Goal: Register for event/course

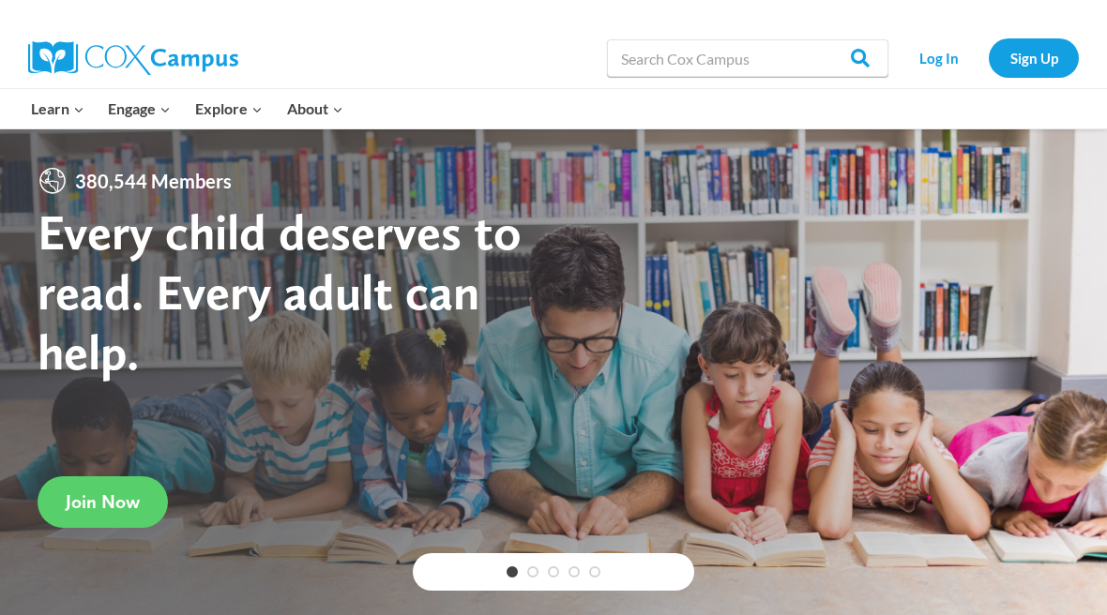
click at [1030, 79] on div "Log In Sign Up" at bounding box center [987, 58] width 181 height 60
click at [1037, 62] on link "Sign Up" at bounding box center [1033, 57] width 90 height 38
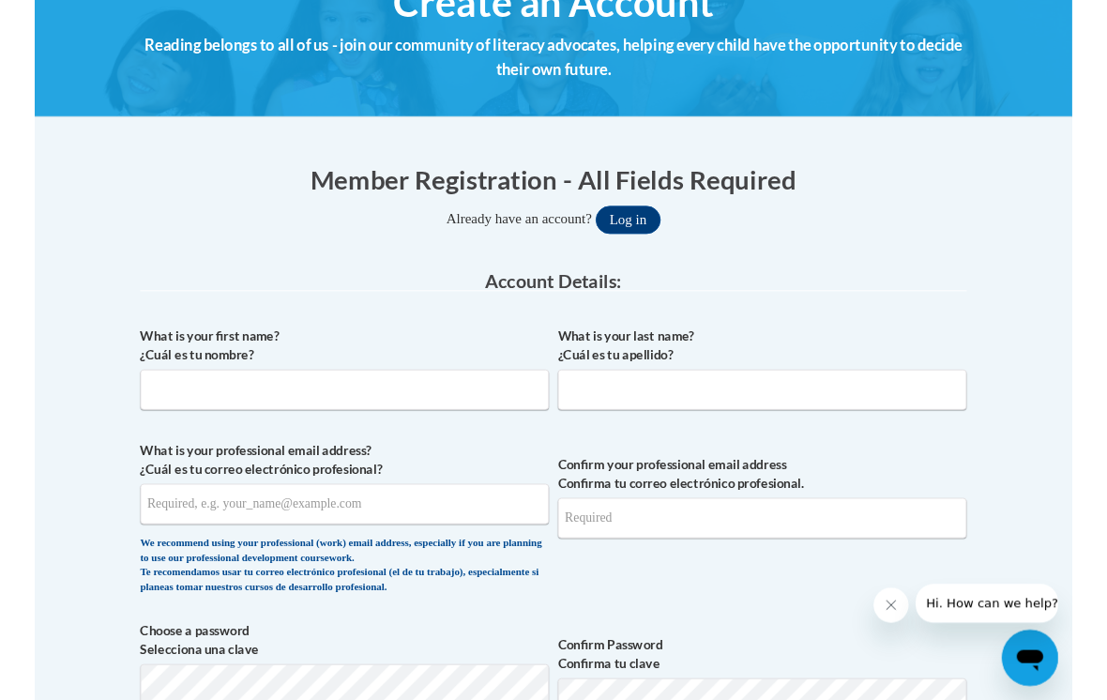
scroll to position [253, 0]
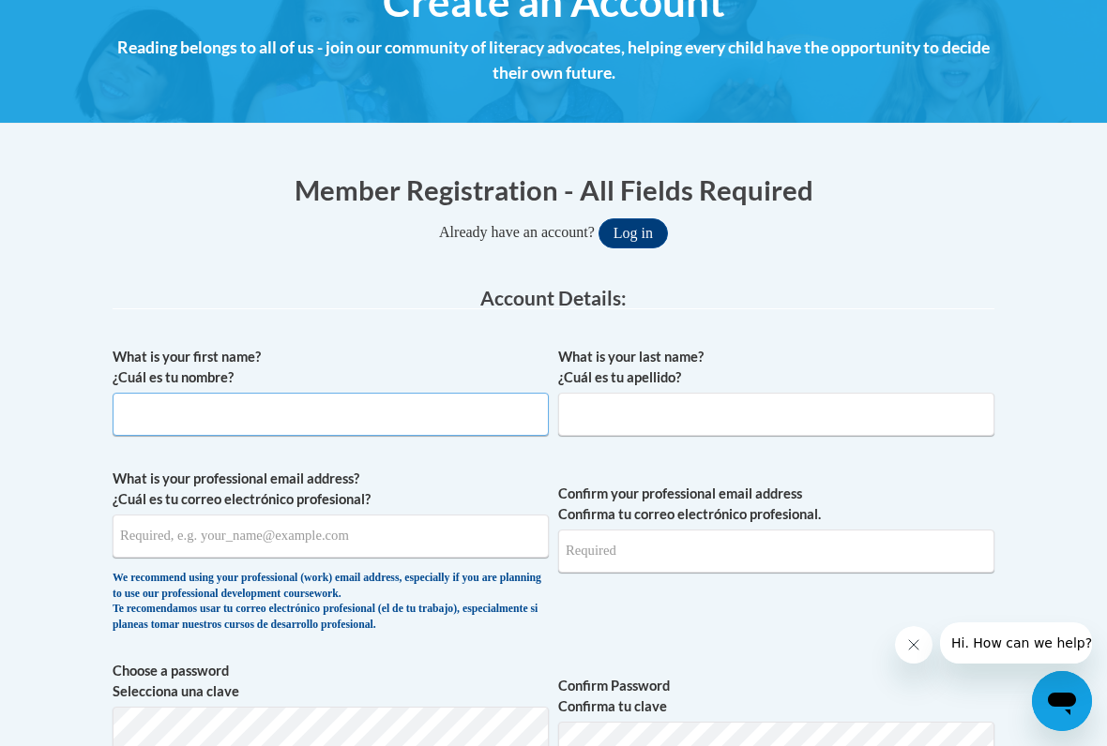
click at [332, 423] on input "What is your first name? ¿Cuál es tu nombre?" at bounding box center [331, 414] width 436 height 43
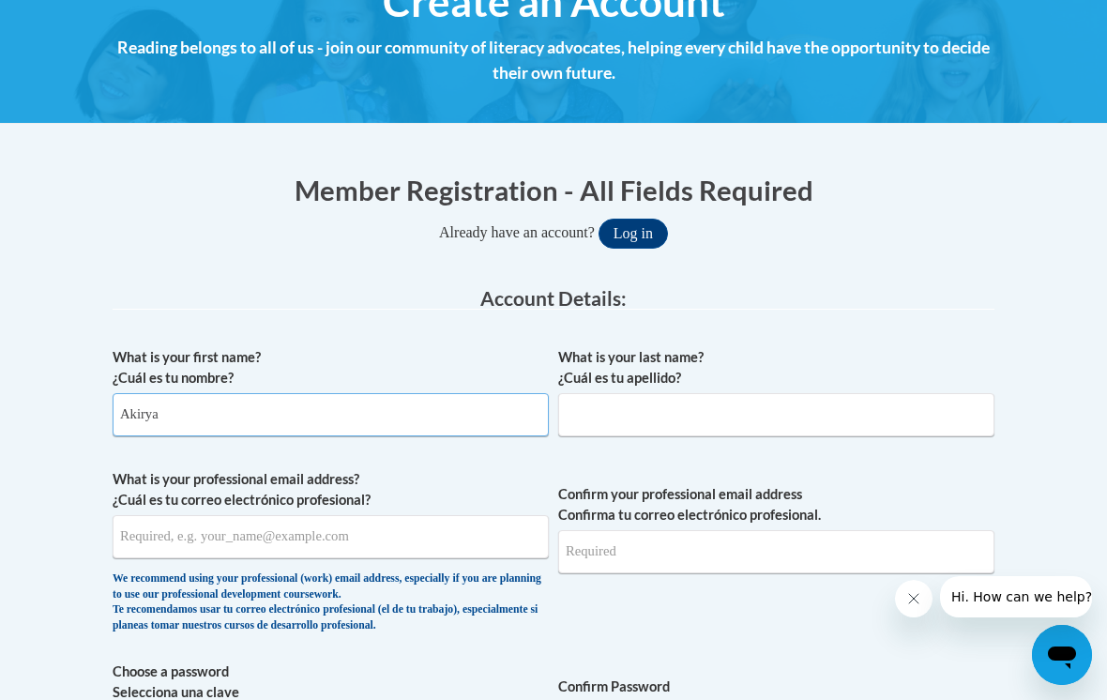
type input "Akirya"
click at [612, 413] on input "What is your last name? ¿Cuál es tu apellido?" at bounding box center [776, 414] width 436 height 43
type input "Robinson"
click at [334, 522] on input "What is your professional email address? ¿Cuál es tu correo electrónico profesi…" at bounding box center [331, 536] width 436 height 43
type input "arobin95@wildcat.fvsu.edu"
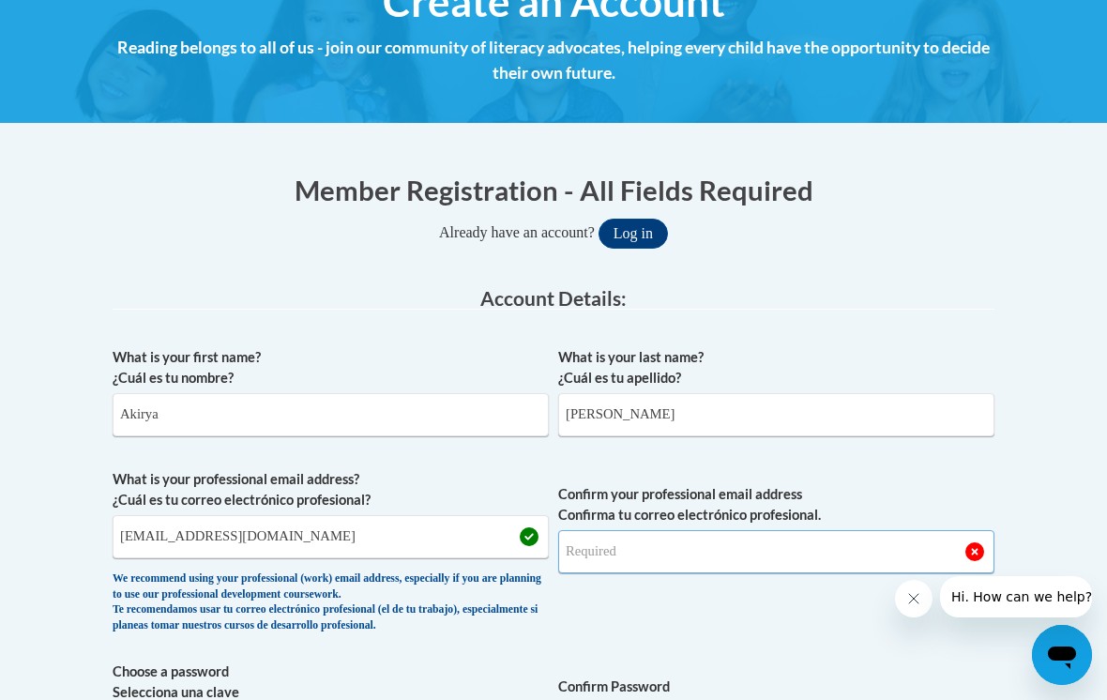
click at [636, 542] on input "Confirm your professional email address Confirma tu correo electrónico profesio…" at bounding box center [776, 551] width 436 height 43
type input "arobin95@wildcat.fvsu.edu"
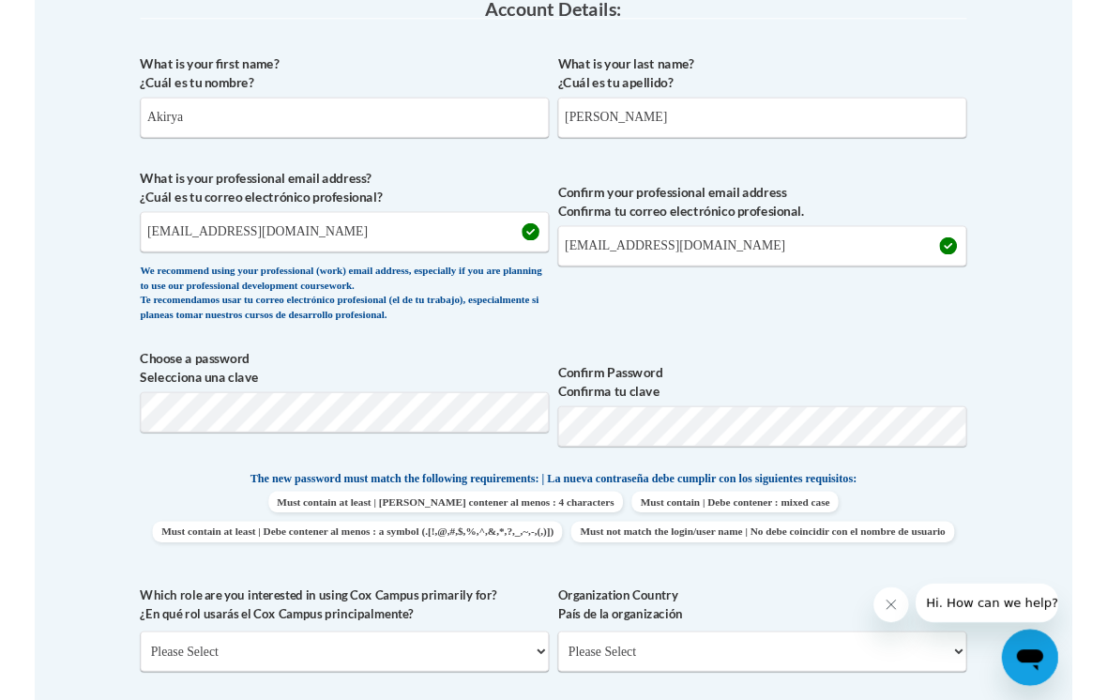
scroll to position [551, 0]
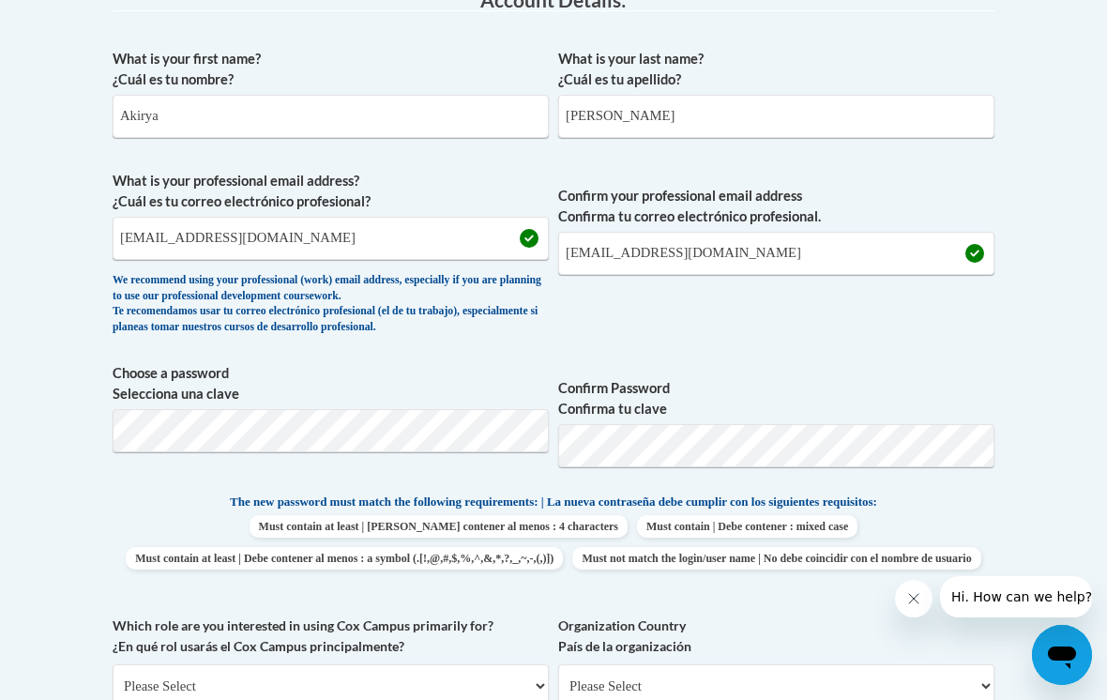
click at [1049, 390] on body "This site uses cookies to help improve your learning experience. By continuing …" at bounding box center [553, 621] width 1107 height 2345
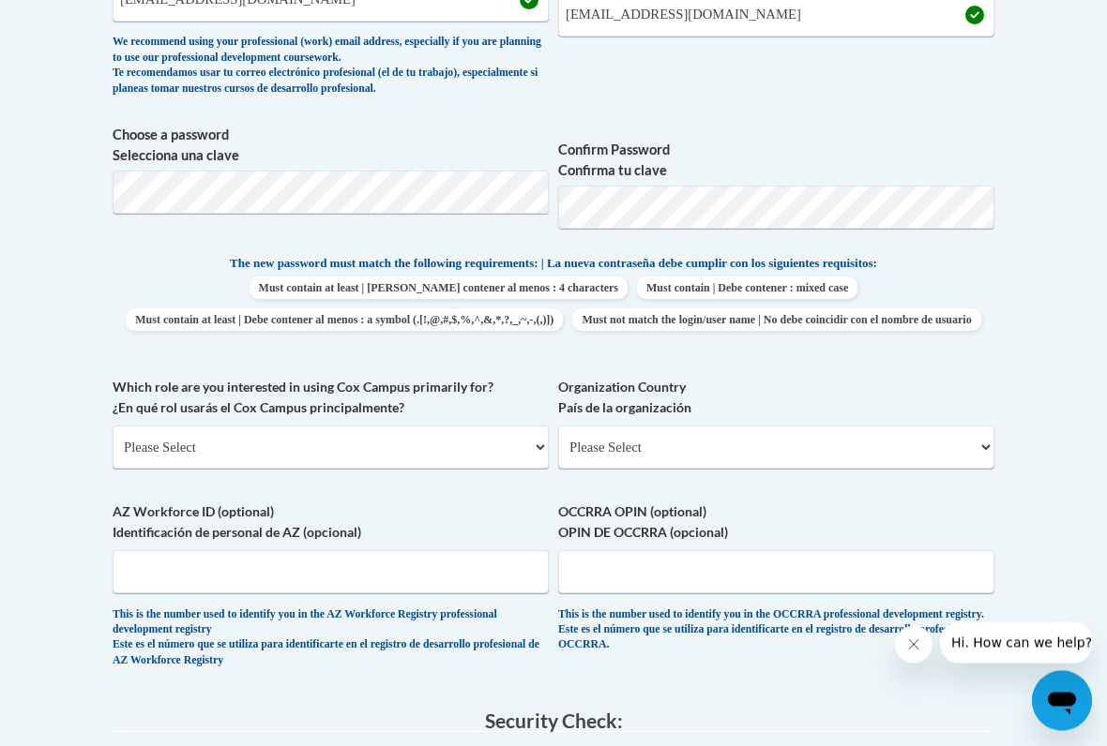
scroll to position [794, 0]
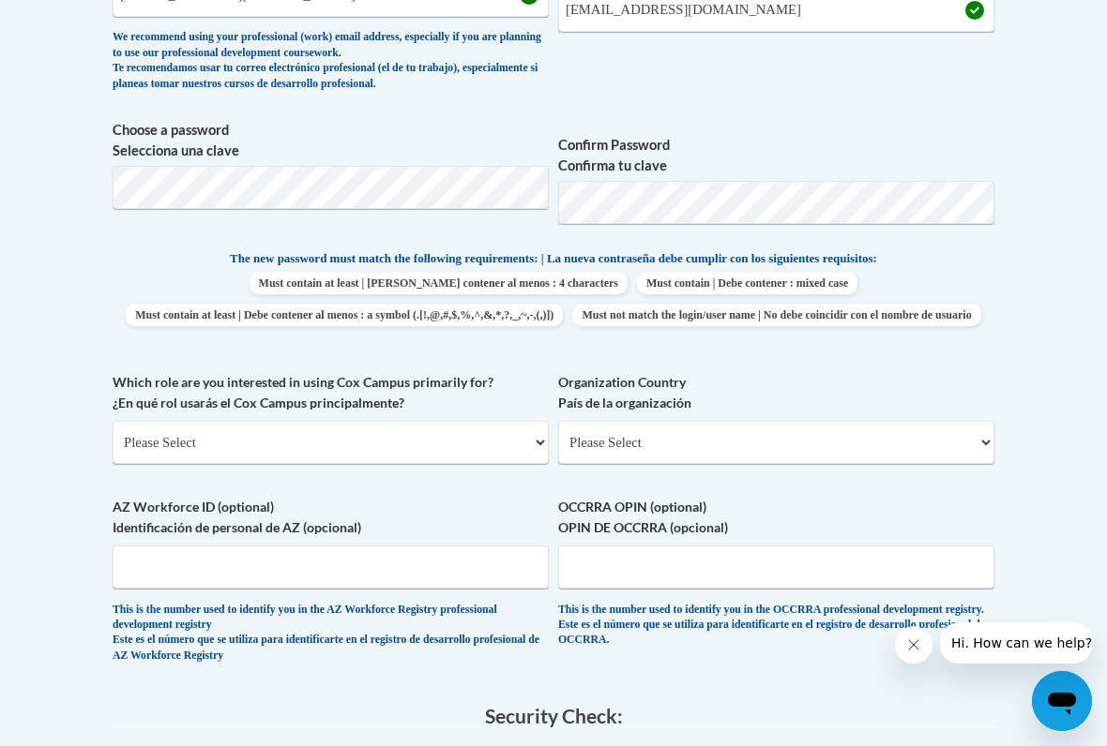
click at [124, 433] on select "Please Select College/University | Colegio/Universidad Community/Nonprofit Part…" at bounding box center [331, 442] width 436 height 43
click at [143, 460] on div "Which role are you interested in using Cox Campus primarily for? ¿En qué rol us…" at bounding box center [331, 425] width 436 height 106
click at [140, 445] on select "Please Select College/University | Colegio/Universidad Community/Nonprofit Part…" at bounding box center [331, 442] width 436 height 43
select select "5a18ea06-2b54-4451-96f2-d152daf9eac5"
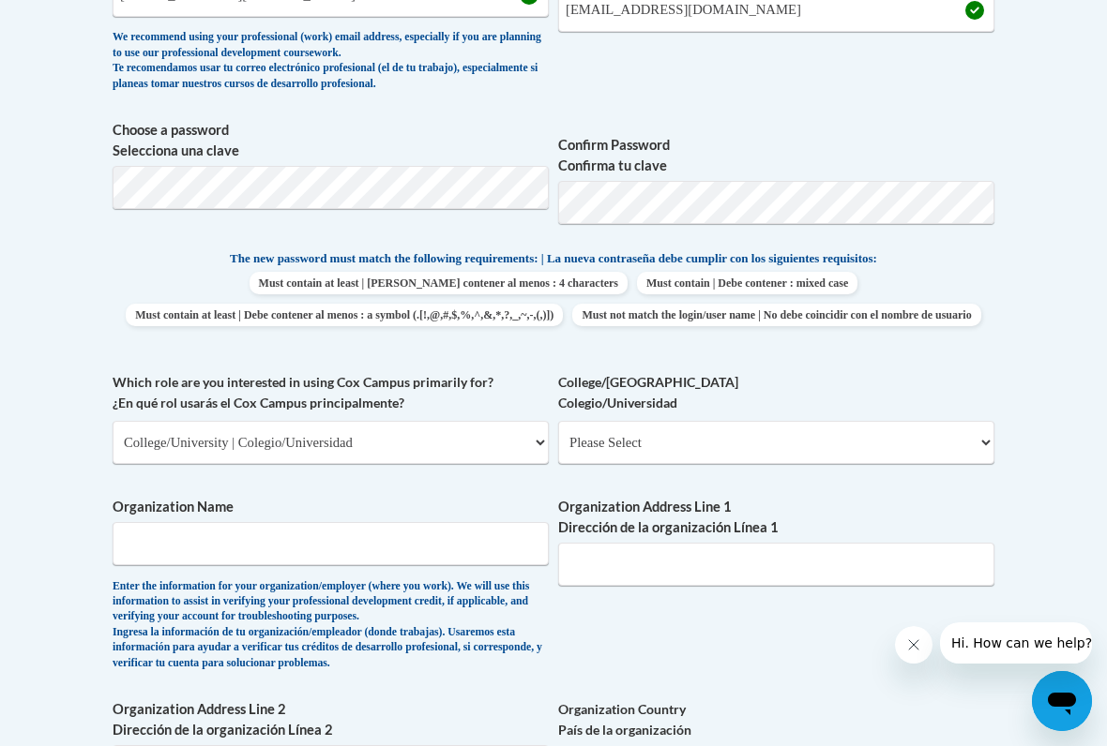
click at [885, 440] on select "Please Select College/University Staff | Empleado universitario College/Univers…" at bounding box center [776, 442] width 436 height 43
select select "99b32b07-cffc-426c-8bf6-0cd77760d84b"
click at [173, 539] on input "Organization Name" at bounding box center [331, 543] width 436 height 43
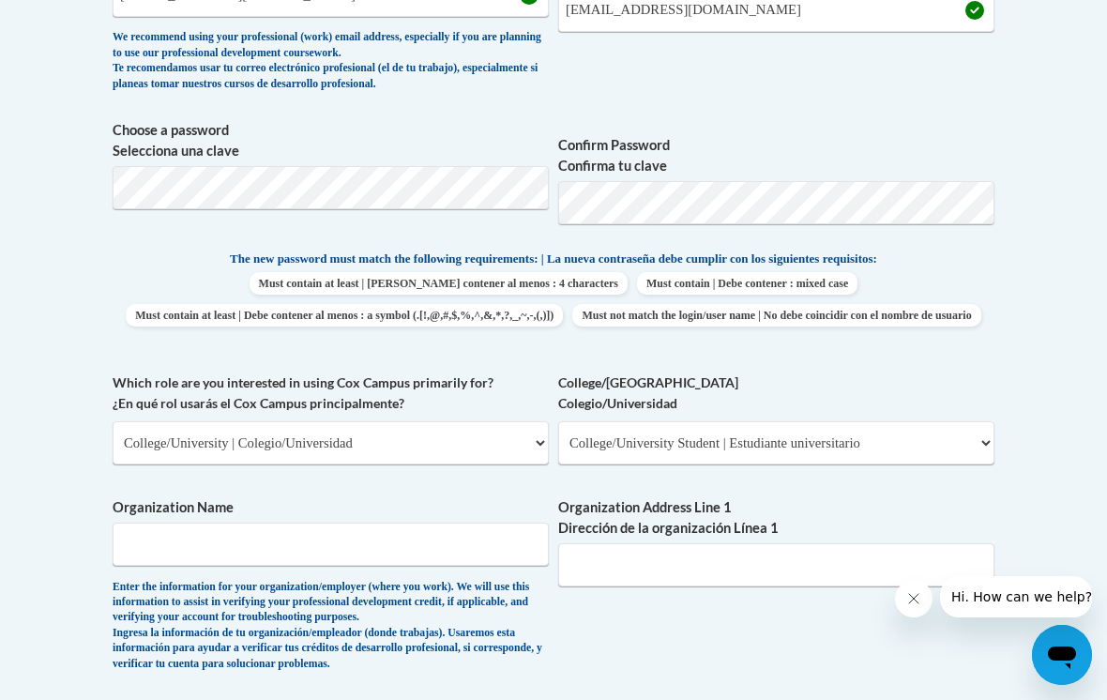
click at [1043, 437] on body "This site uses cookies to help improve your learning experience. By continuing …" at bounding box center [553, 542] width 1107 height 2672
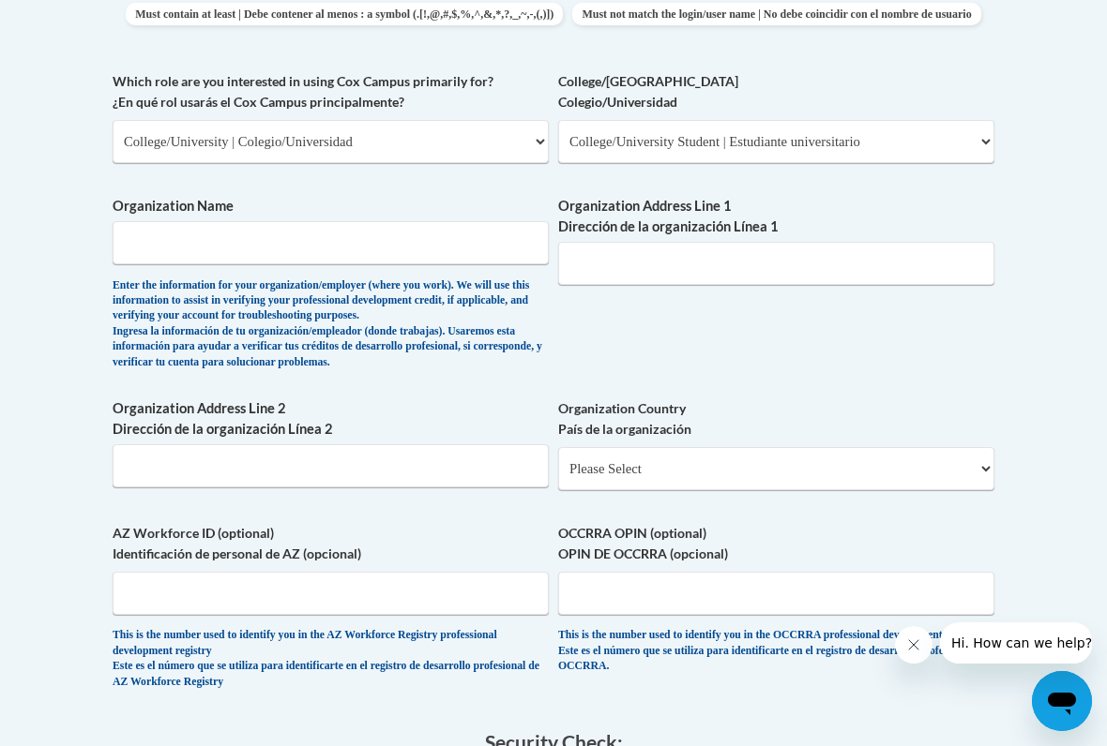
scroll to position [1098, 0]
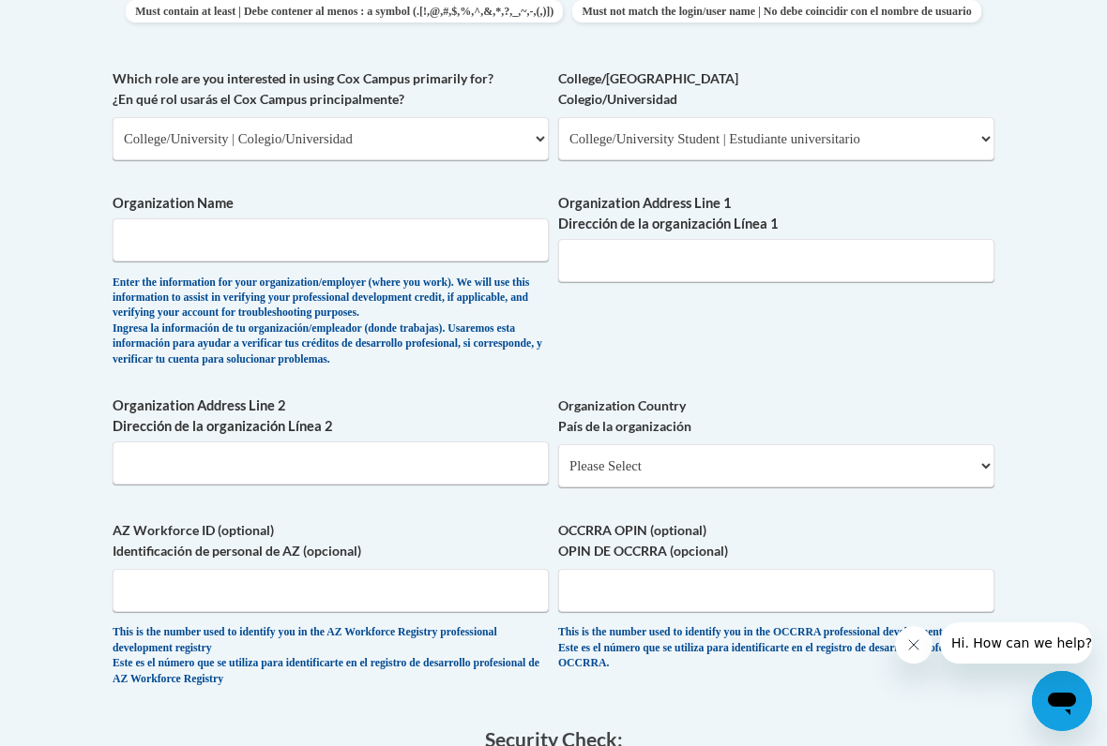
click at [930, 445] on select "Please Select United States | Estados Unidos Outside of the United States | Fue…" at bounding box center [776, 466] width 436 height 43
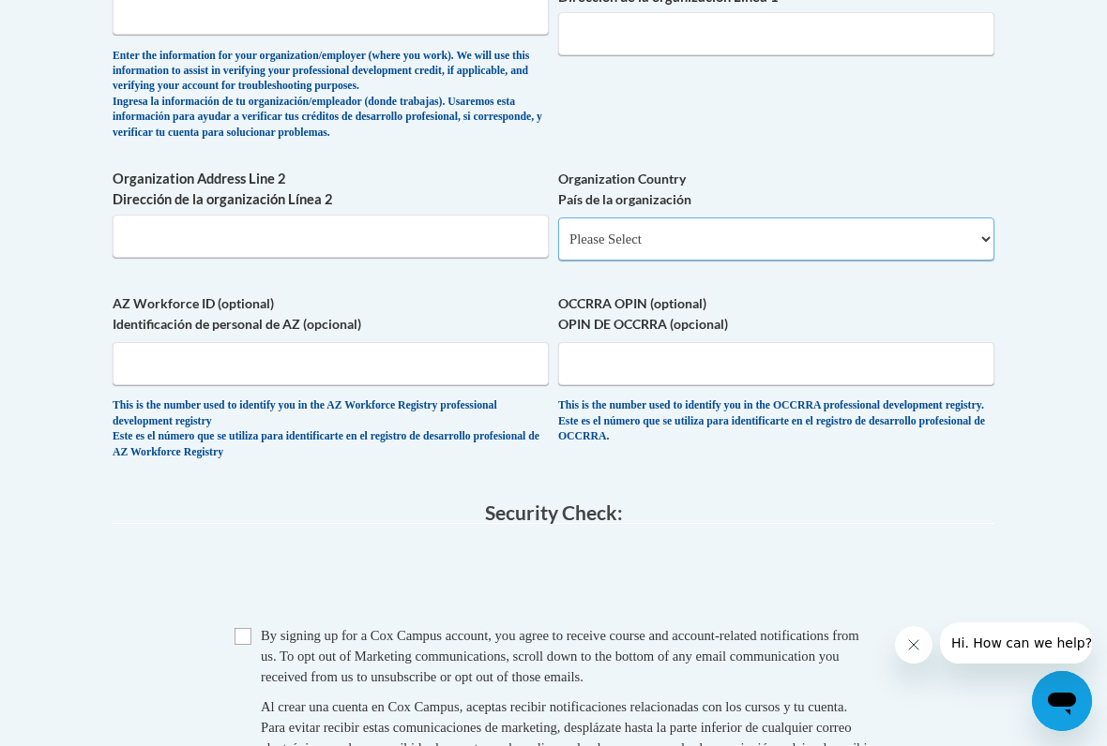
scroll to position [1325, 0]
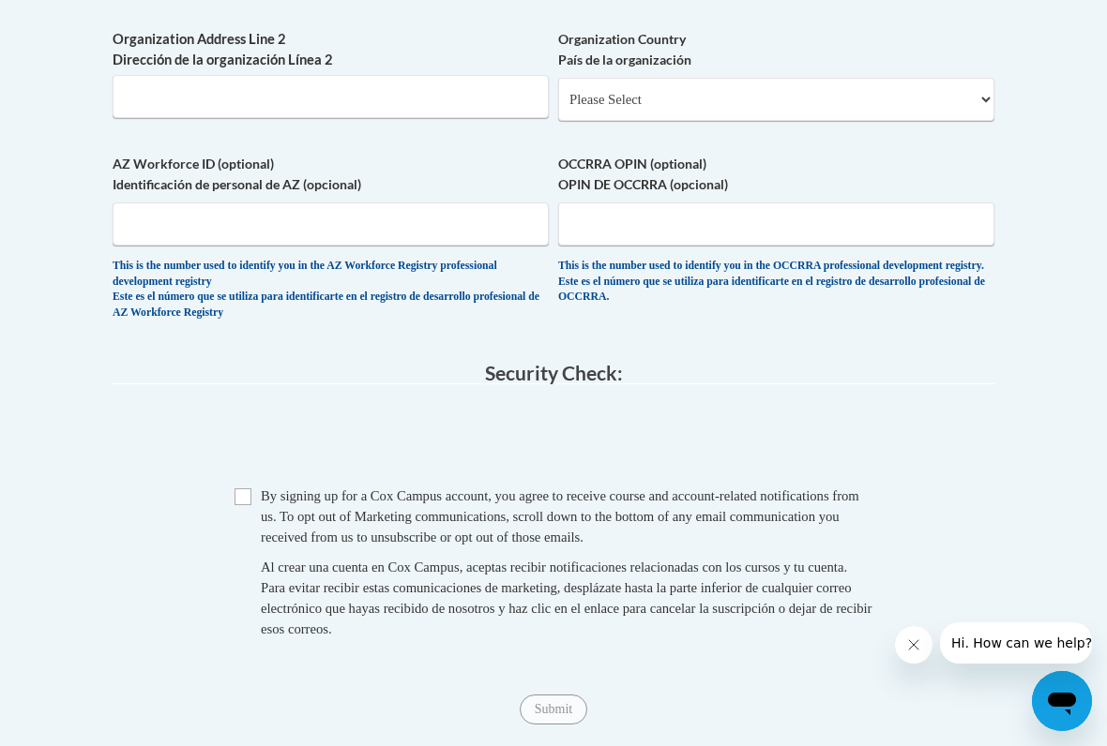
click at [250, 489] on input "Checkbox" at bounding box center [242, 497] width 17 height 17
checkbox input "true"
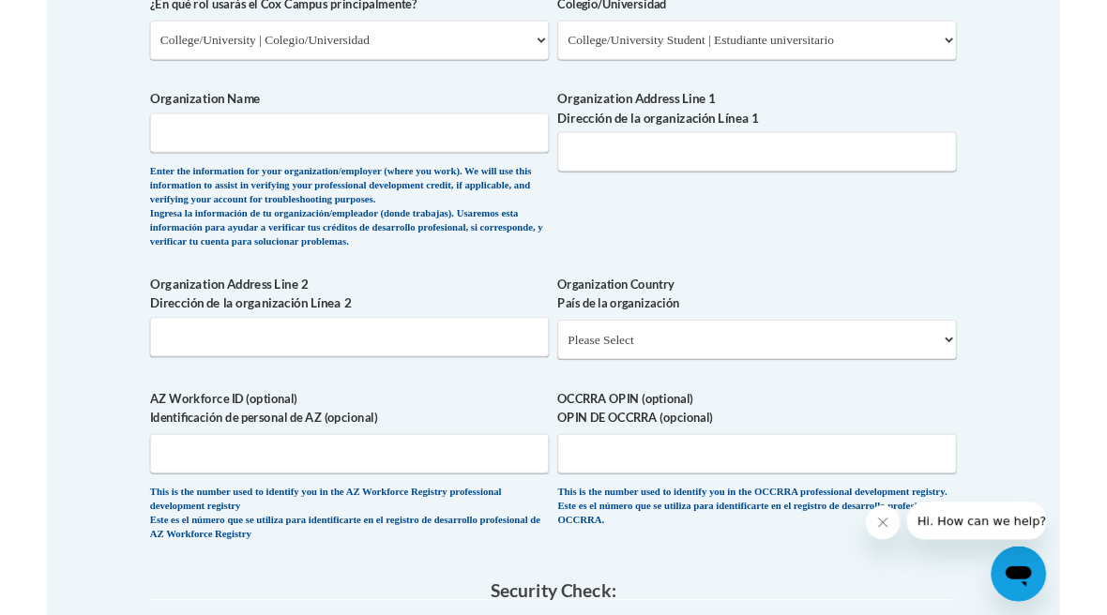
scroll to position [1219, 0]
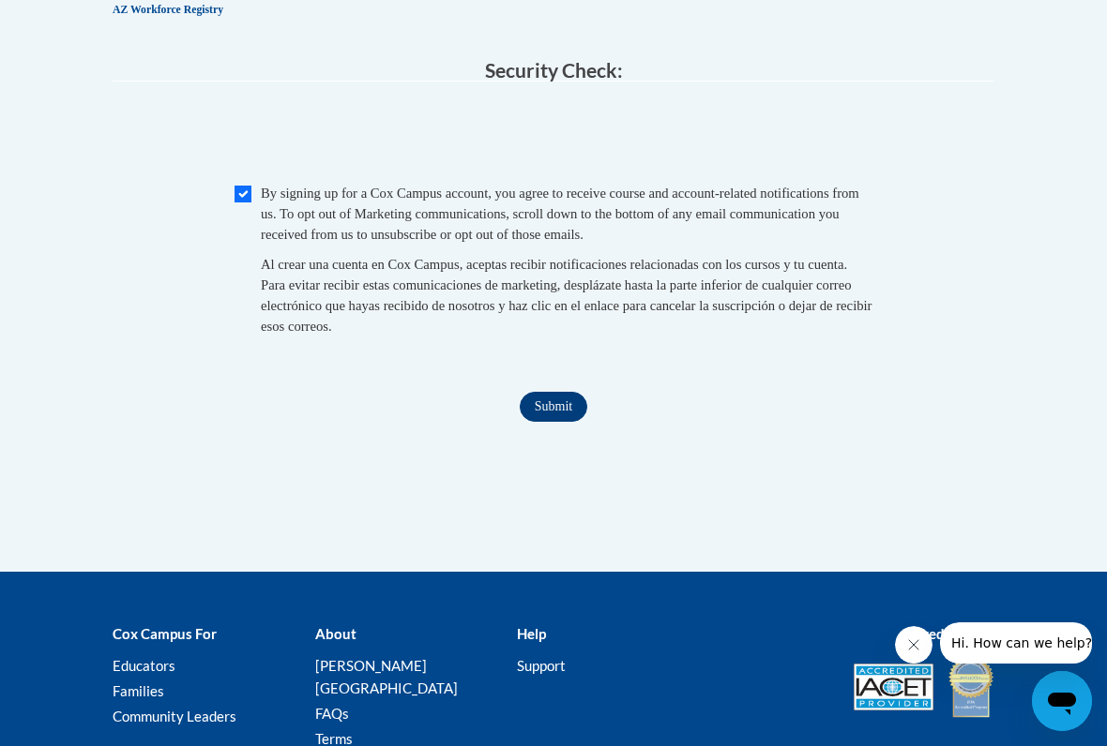
click at [569, 392] on input "Submit" at bounding box center [554, 407] width 68 height 30
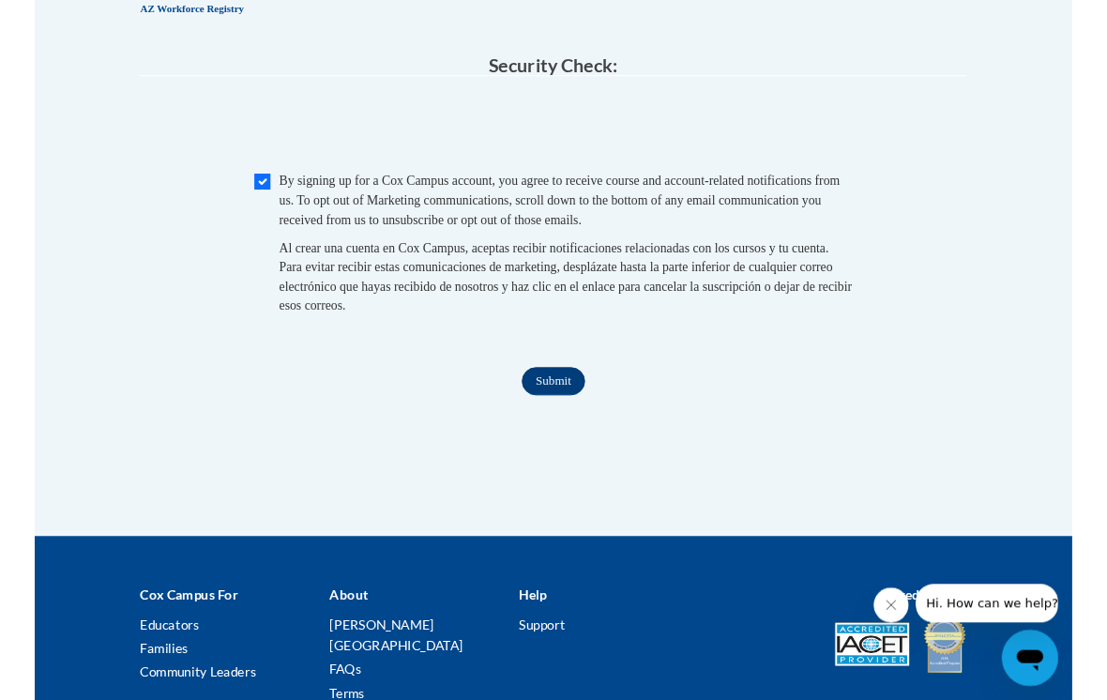
scroll to position [982, 0]
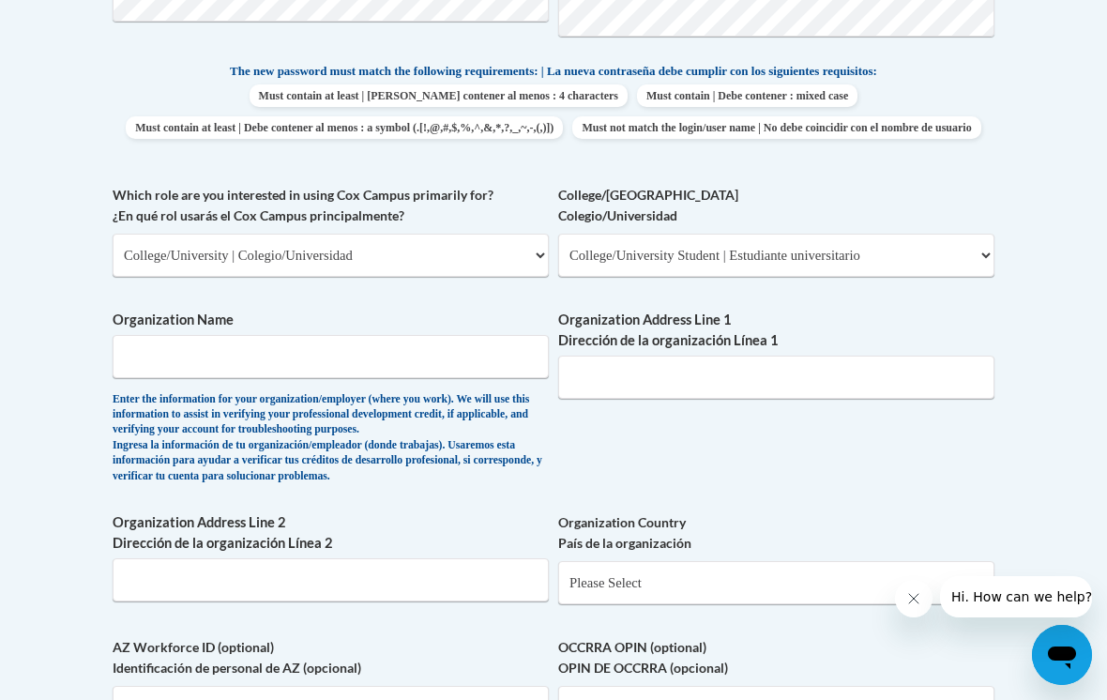
click at [40, 321] on body "This site uses cookies to help improve your learning experience. By continuing …" at bounding box center [553, 354] width 1107 height 2672
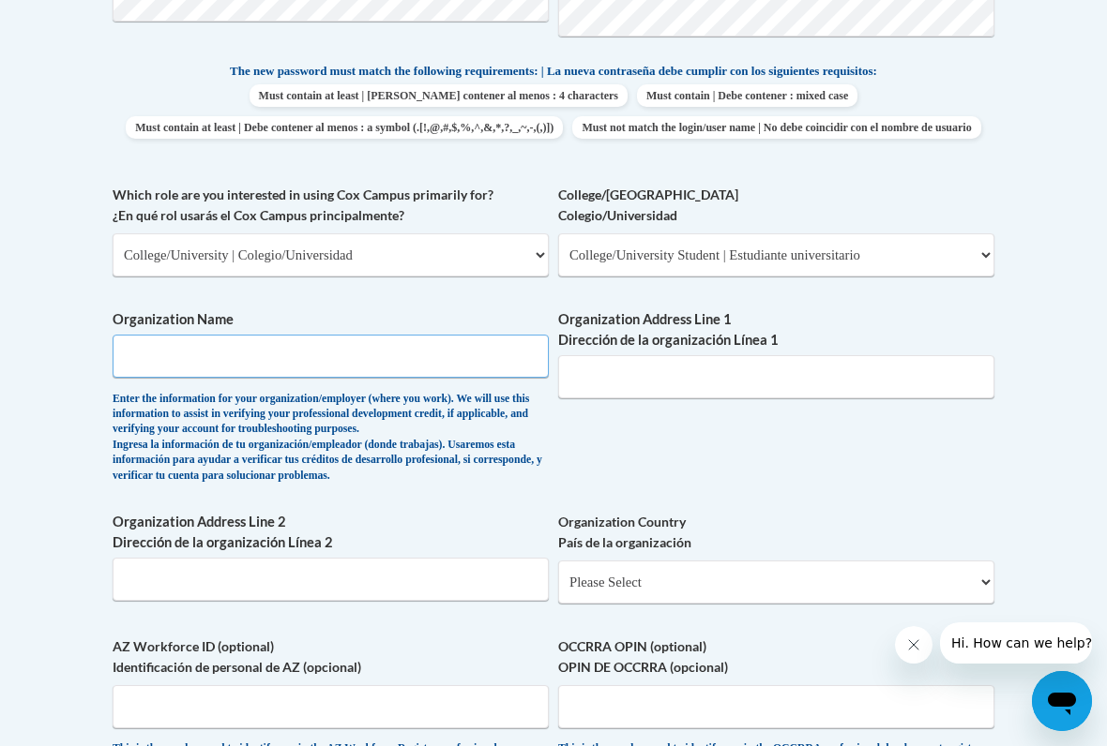
click at [188, 349] on input "Organization Name" at bounding box center [331, 356] width 436 height 43
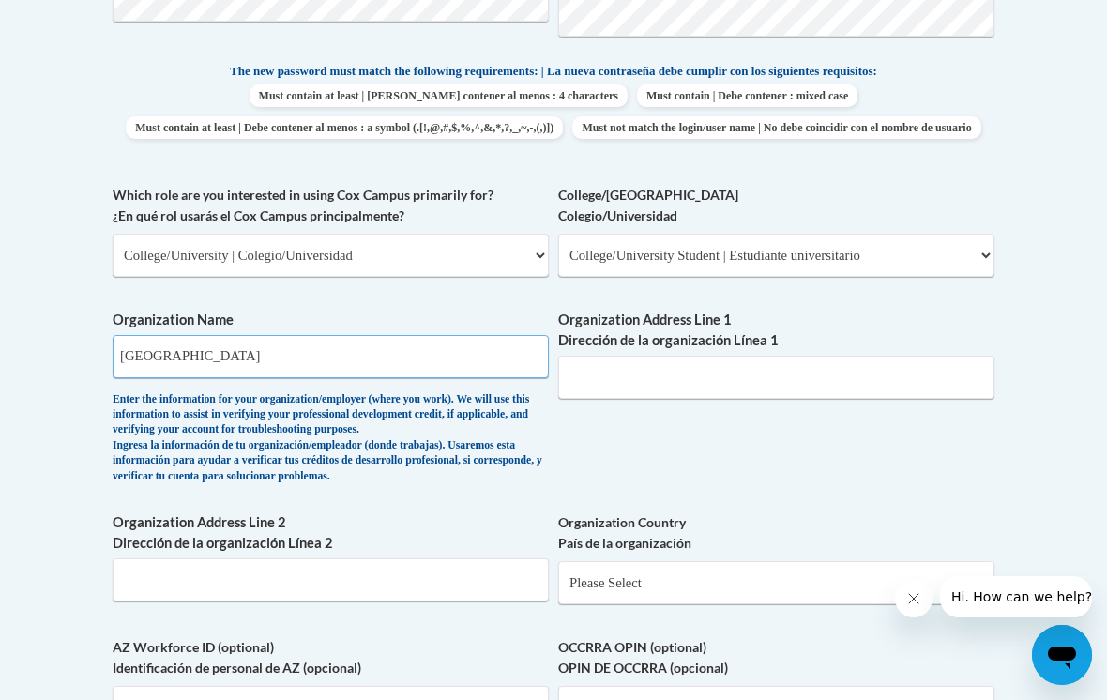
type input "Fort Valley State University"
click at [798, 423] on div "What is your first name? ¿Cuál es tu nombre? Akirya What is your last name? ¿Cu…" at bounding box center [554, 216] width 882 height 1214
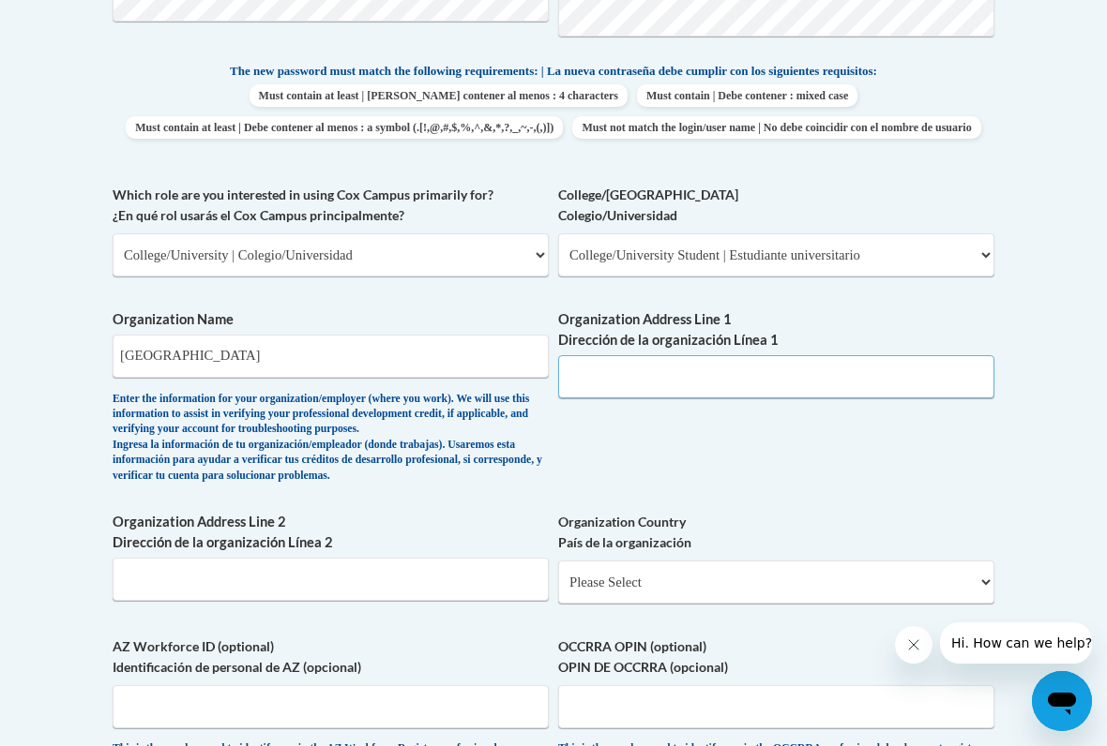
click at [714, 369] on input "Organization Address Line 1 Dirección de la organización Línea 1" at bounding box center [776, 376] width 436 height 43
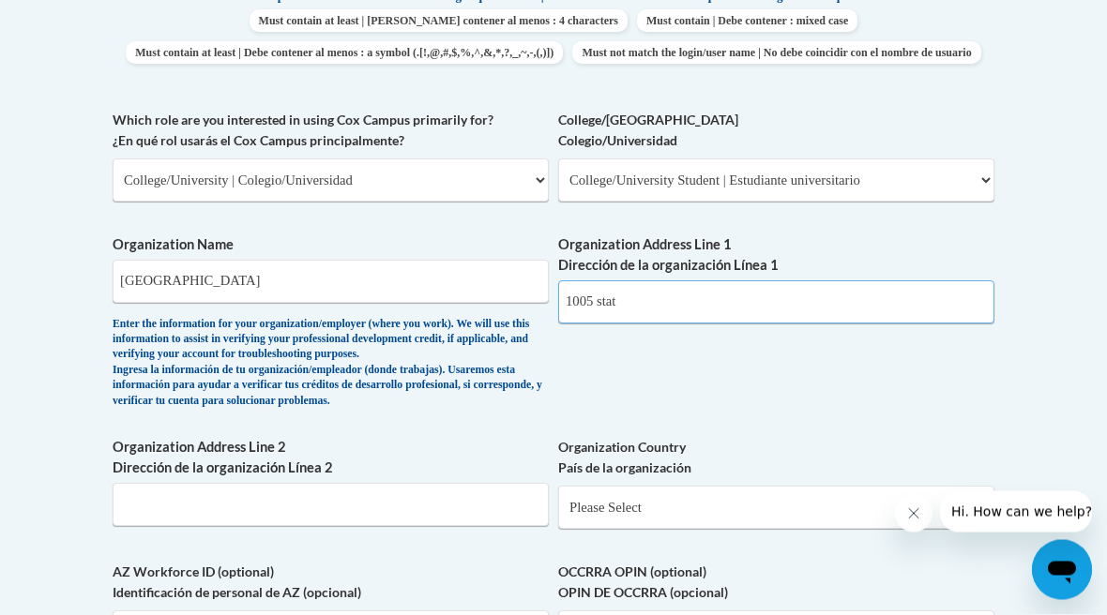
click at [710, 293] on input "1005 stat" at bounding box center [776, 302] width 436 height 43
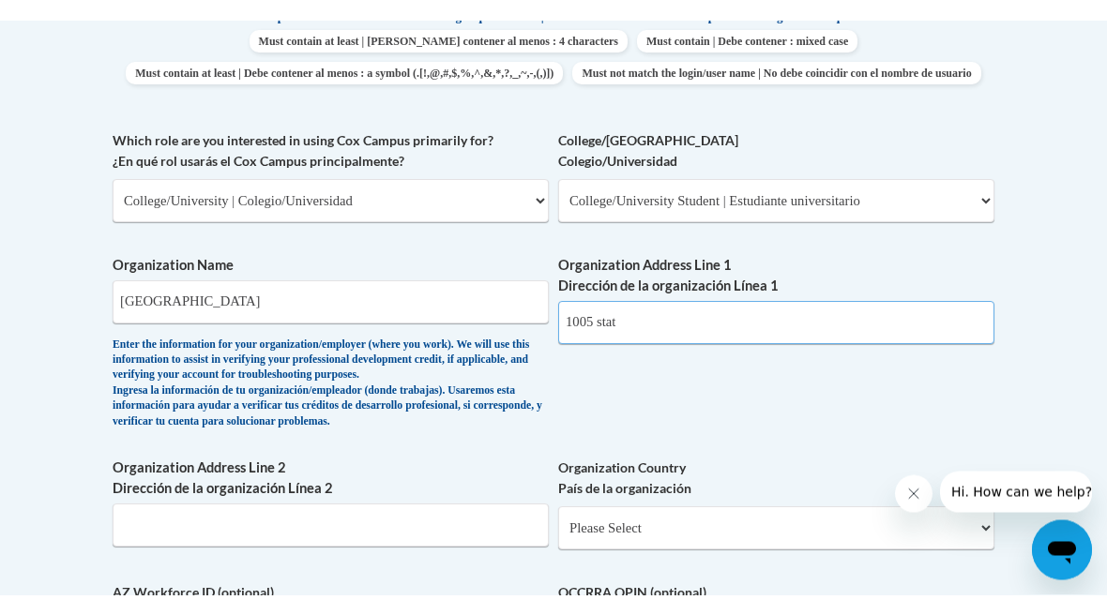
scroll to position [1057, 0]
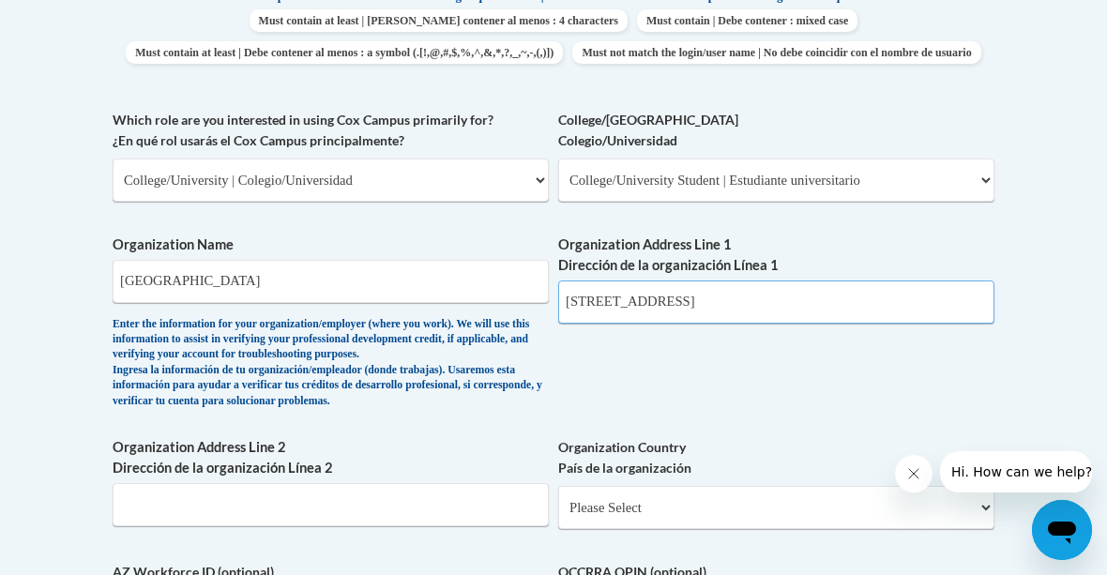
type input "1005 state university dr"
click at [1071, 296] on body "This site uses cookies to help improve your learning experience. By continuing …" at bounding box center [553, 279] width 1107 height 2672
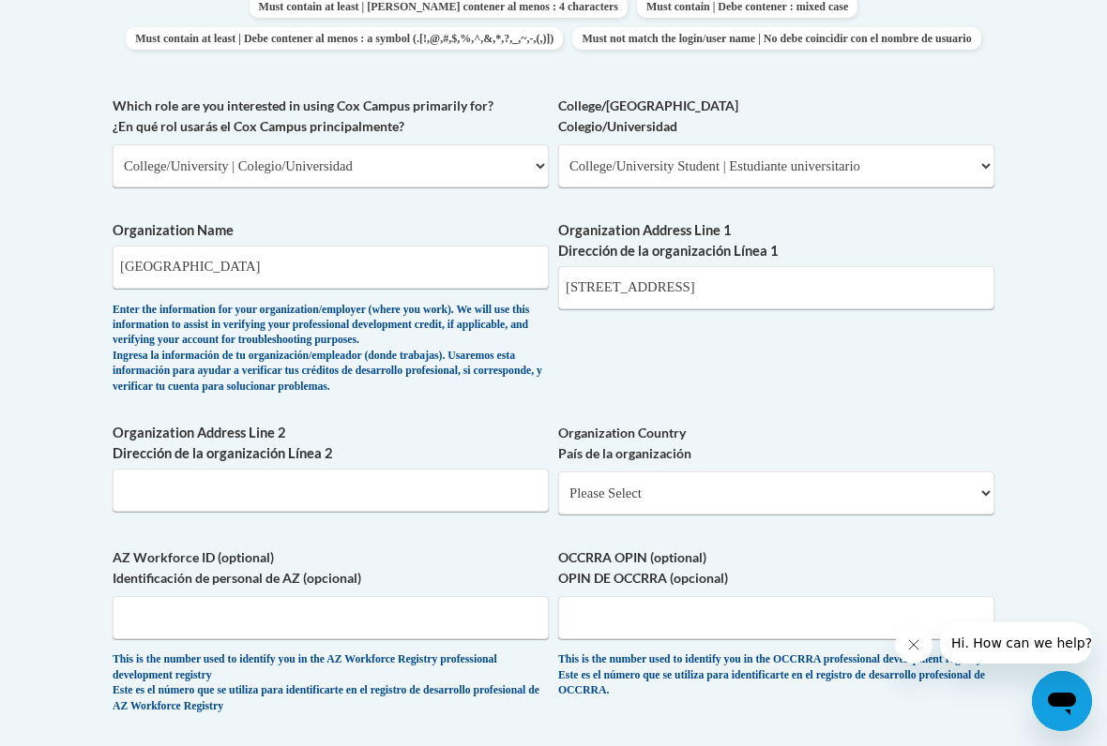
scroll to position [1094, 0]
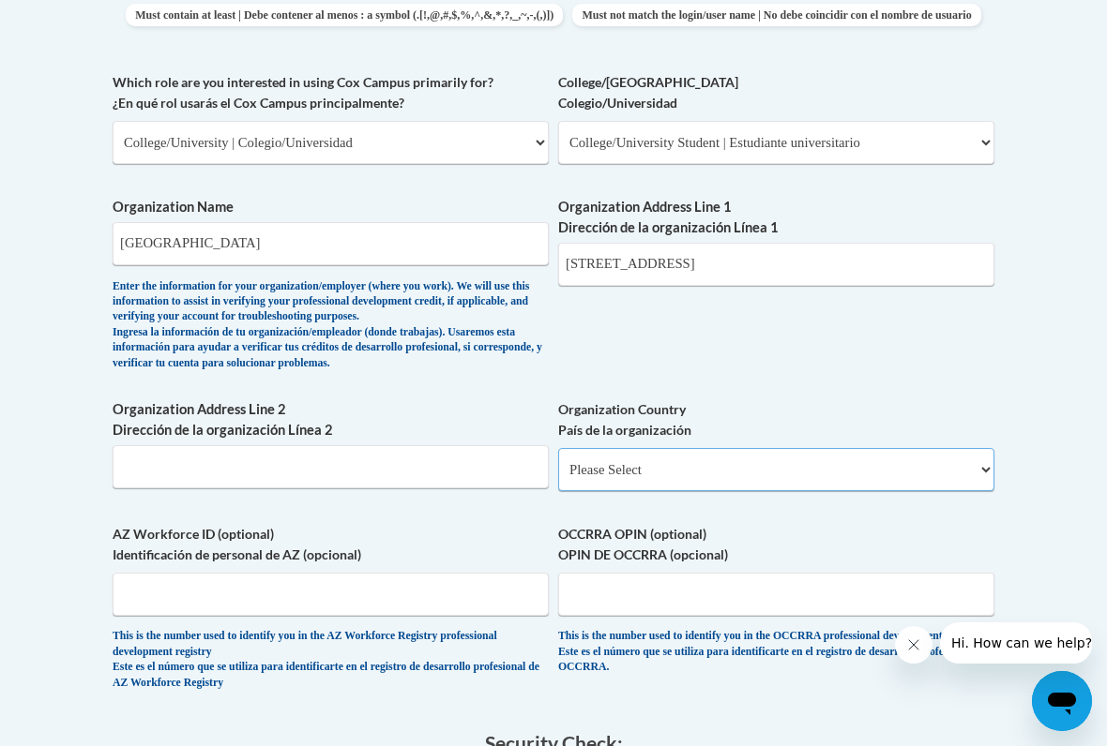
click at [924, 448] on select "Please Select United States | Estados Unidos Outside of the United States | Fue…" at bounding box center [776, 469] width 436 height 43
select select "ad49bcad-a171-4b2e-b99c-48b446064914"
select select
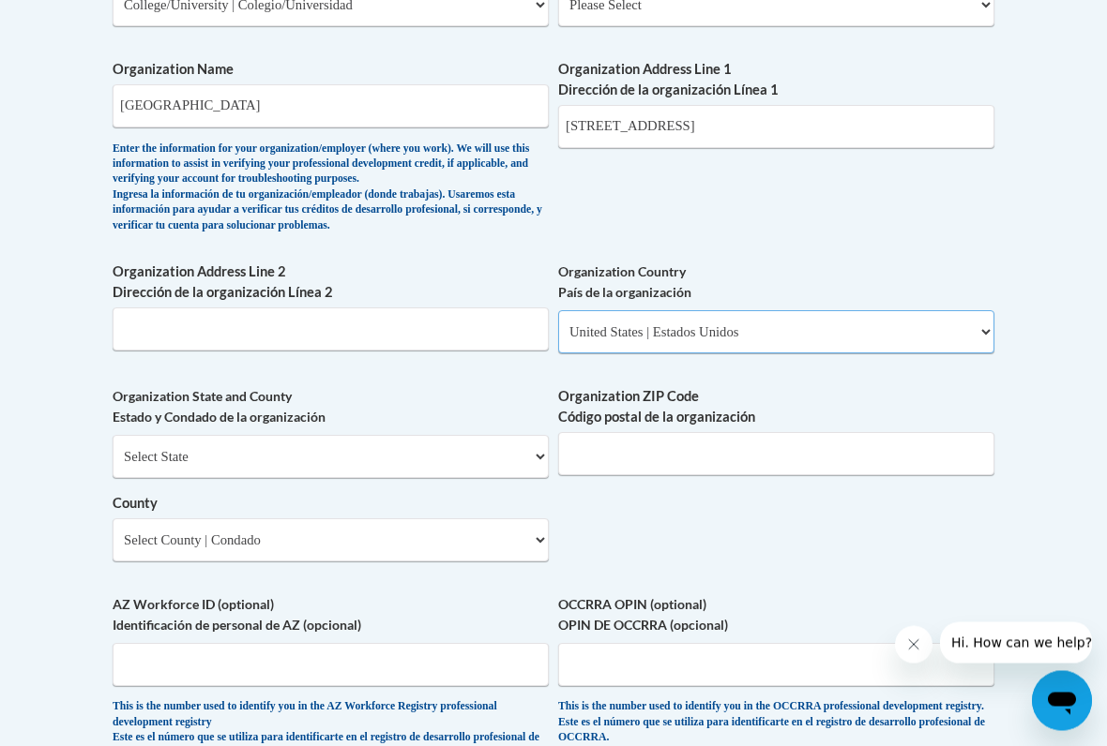
scroll to position [1236, 0]
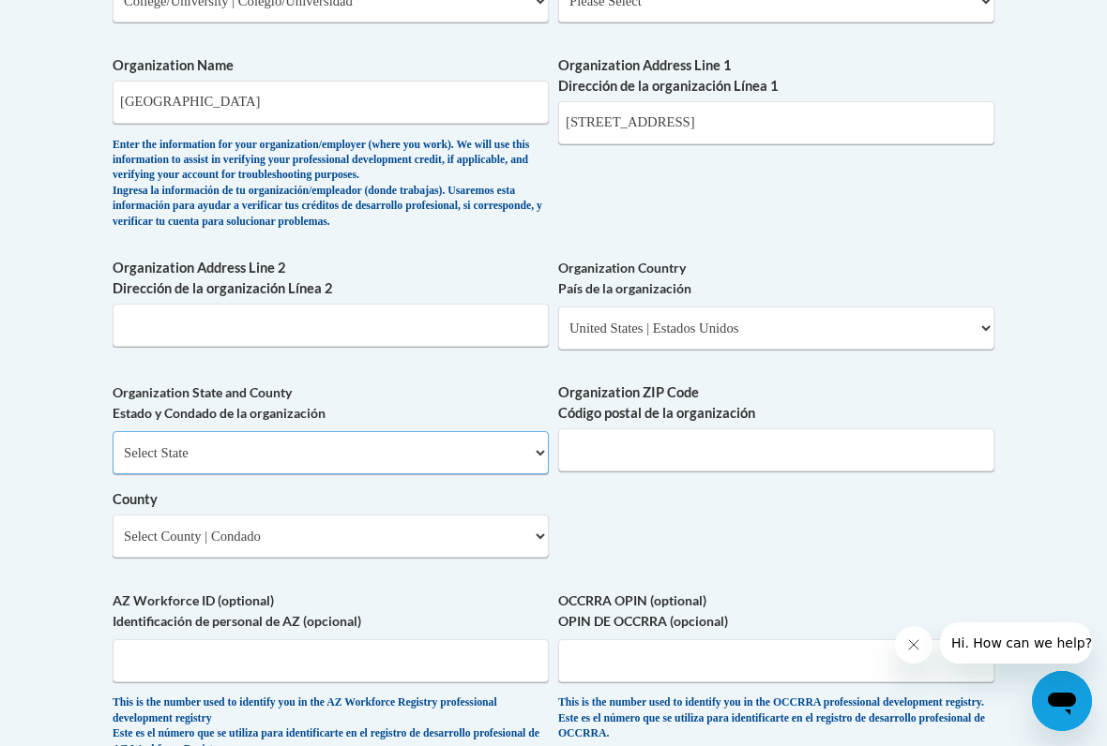
click at [167, 433] on select "Select State Alabama Alaska Arizona Arkansas California Colorado Connecticut De…" at bounding box center [331, 452] width 436 height 43
click at [367, 437] on select "Select State Alabama Alaska Arizona Arkansas California Colorado Connecticut De…" at bounding box center [331, 452] width 436 height 43
click at [374, 431] on select "Select State Alabama Alaska Arizona Arkansas California Colorado Connecticut De…" at bounding box center [331, 452] width 436 height 43
click at [354, 431] on select "Select State Alabama Alaska Arizona Arkansas California Colorado Connecticut De…" at bounding box center [331, 452] width 436 height 43
click at [352, 431] on select "Select State Alabama Alaska Arizona Arkansas California Colorado Connecticut De…" at bounding box center [331, 452] width 436 height 43
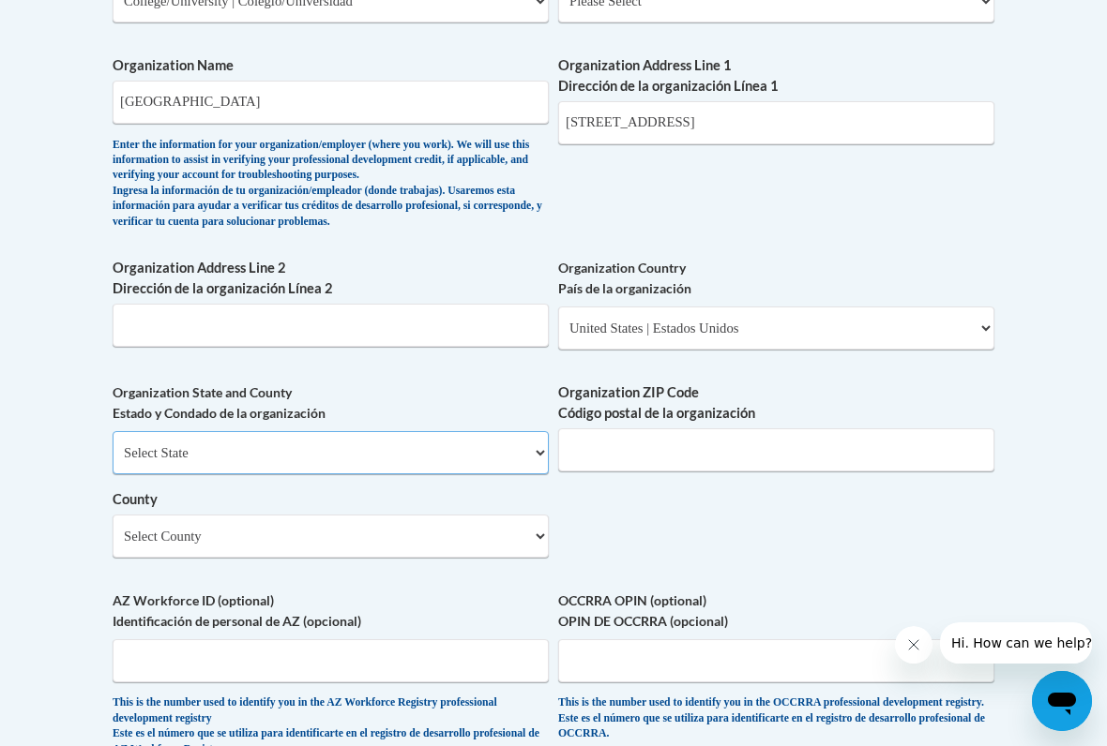
select select "Georgia"
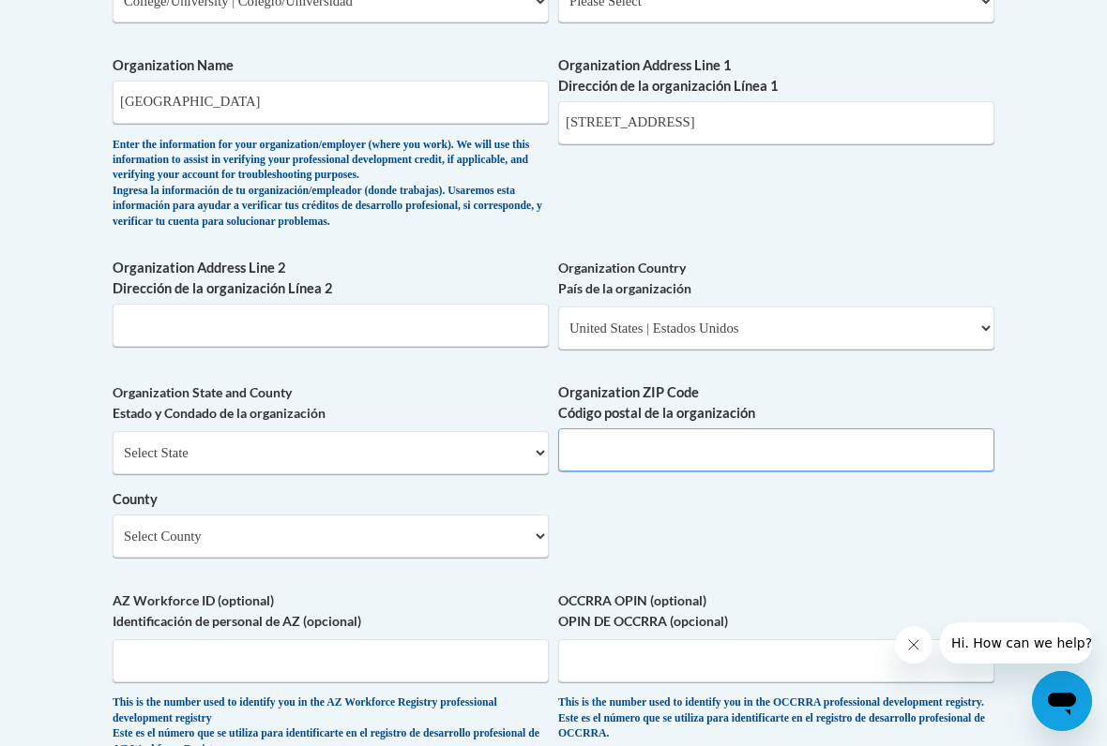
click at [867, 434] on input "Organization ZIP Code Código postal de la organización" at bounding box center [776, 450] width 436 height 43
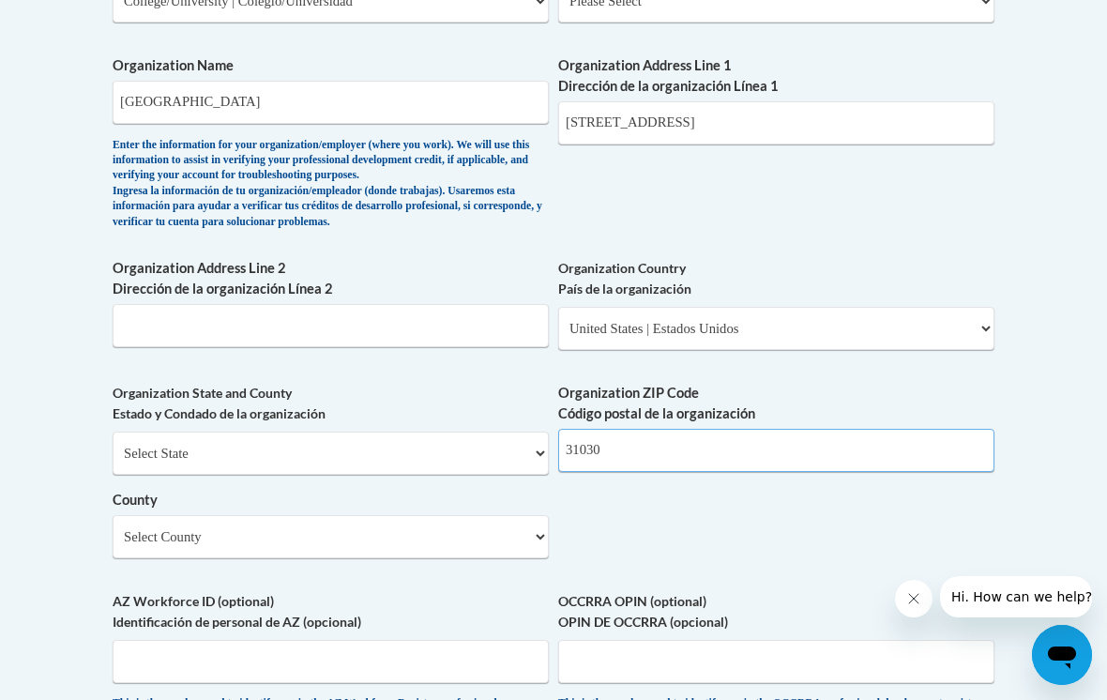
type input "31030"
click at [1011, 507] on body "This site uses cookies to help improve your learning experience. By continuing …" at bounding box center [553, 204] width 1107 height 2880
click at [170, 515] on select "Select County Appling Atkinson Bacon Baker Baldwin Banks Barrow Bartow Ben Hill…" at bounding box center [331, 536] width 436 height 43
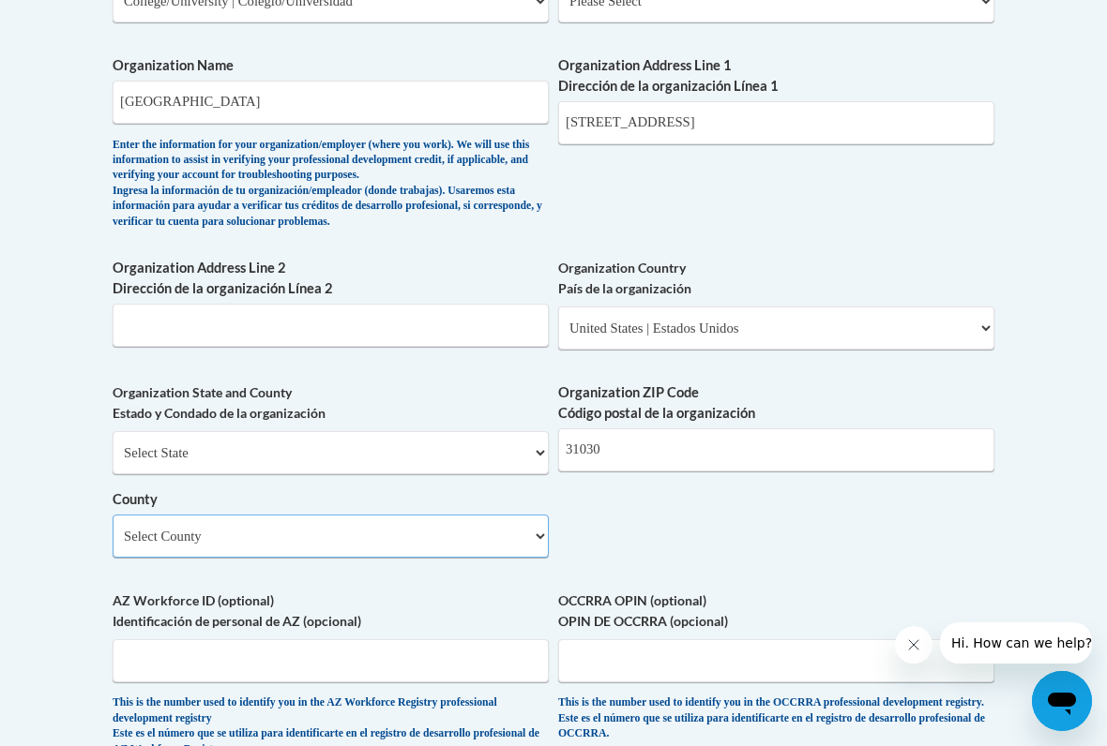
select select "Peach"
click at [1050, 243] on body "This site uses cookies to help improve your learning experience. By continuing …" at bounding box center [553, 204] width 1107 height 2880
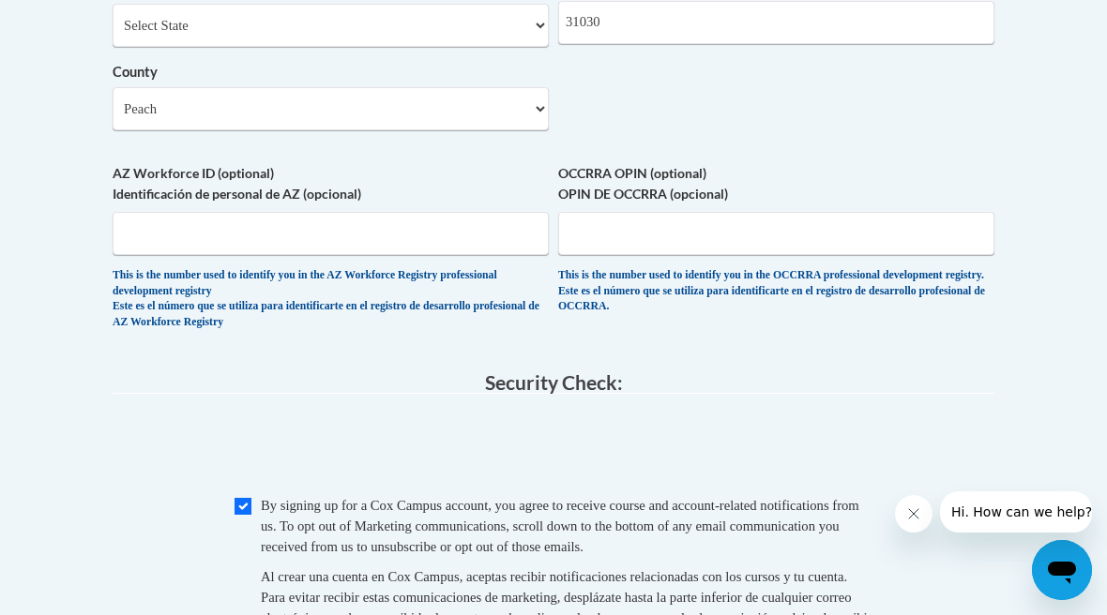
scroll to position [1663, 0]
click at [483, 294] on div "AZ Workforce ID (optional) Identificación de personal de AZ (opcional) This is …" at bounding box center [331, 252] width 436 height 176
click at [839, 373] on legend "Security Check:" at bounding box center [554, 384] width 882 height 22
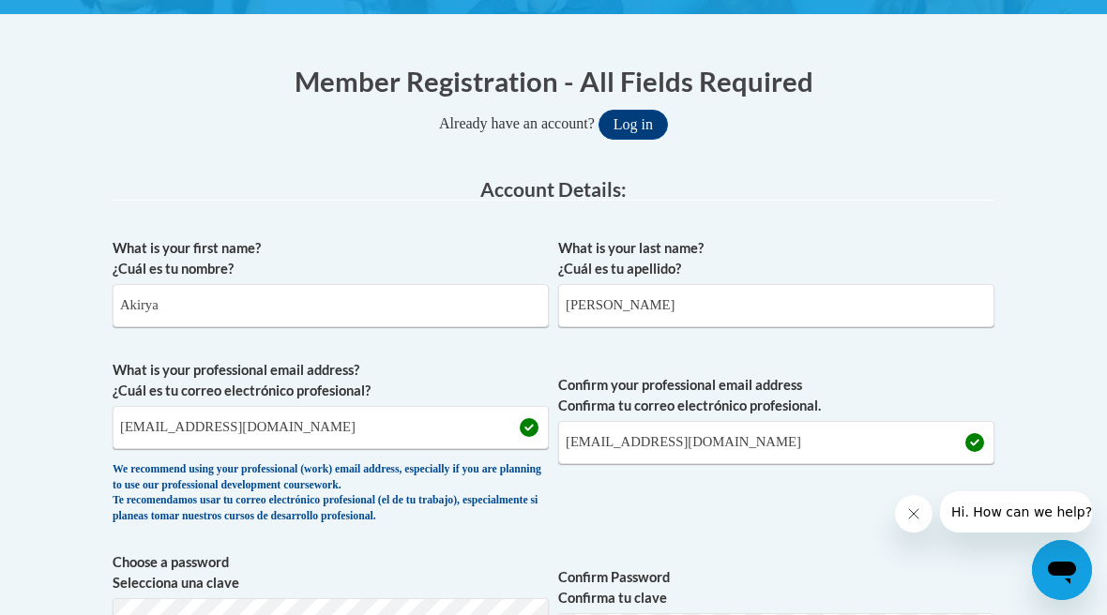
scroll to position [358, 0]
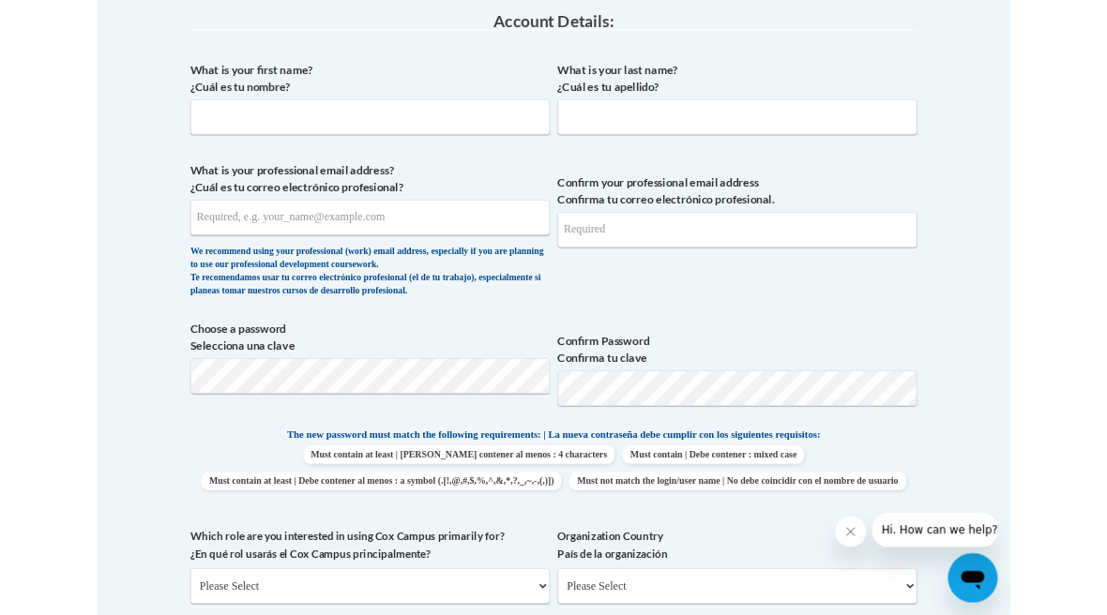
scroll to position [524, 0]
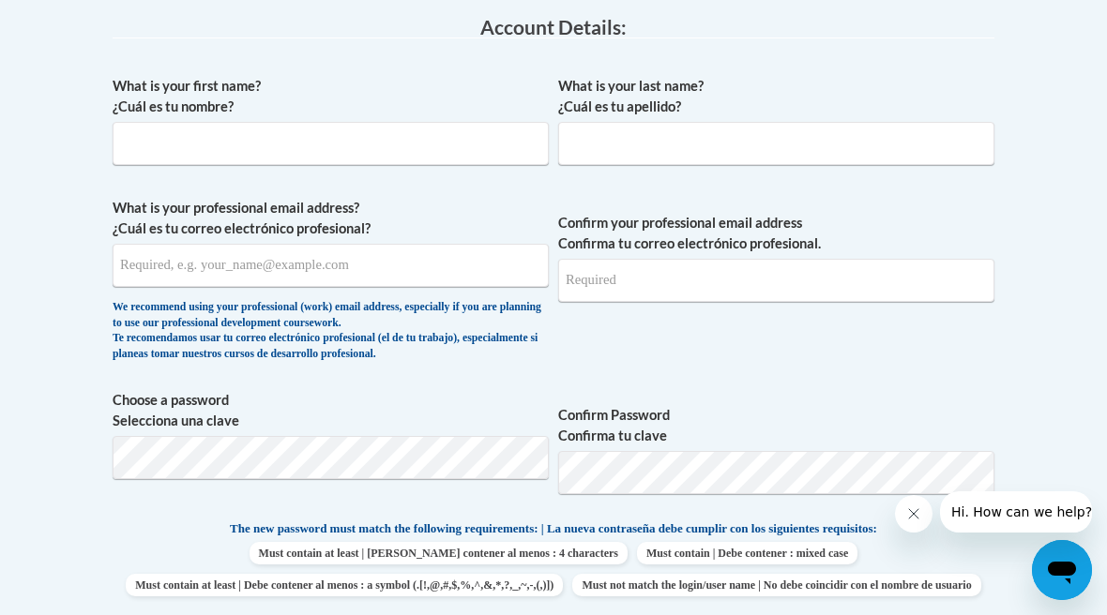
click at [178, 113] on label "What is your first name? ¿Cuál es tu nombre?" at bounding box center [331, 96] width 436 height 41
click at [178, 122] on input "What is your first name? ¿Cuál es tu nombre?" at bounding box center [331, 143] width 436 height 43
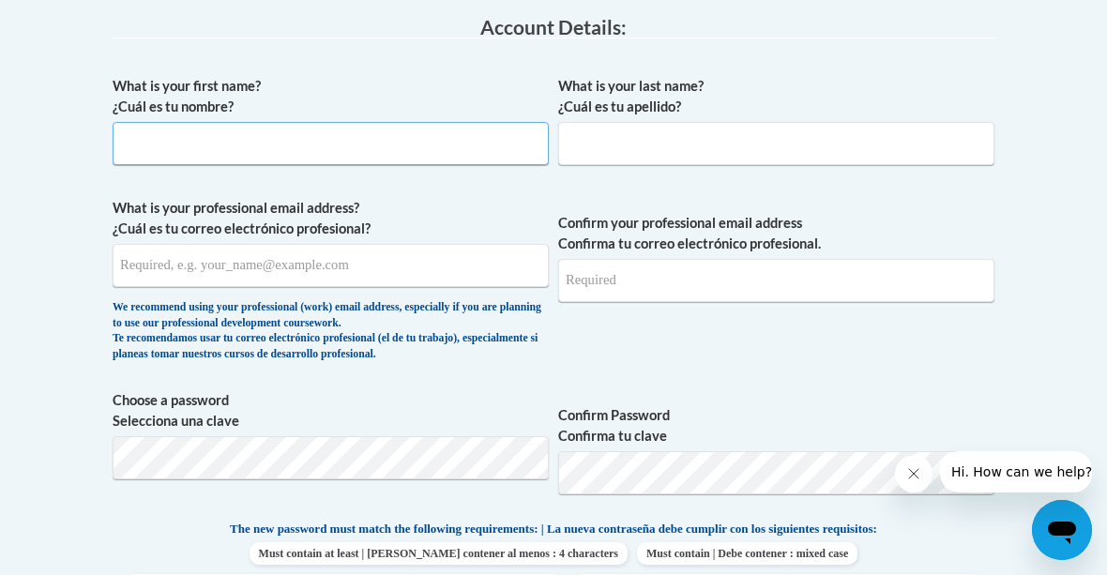
click at [161, 151] on input "What is your first name? ¿Cuál es tu nombre?" at bounding box center [331, 143] width 436 height 43
type input "Akirya"
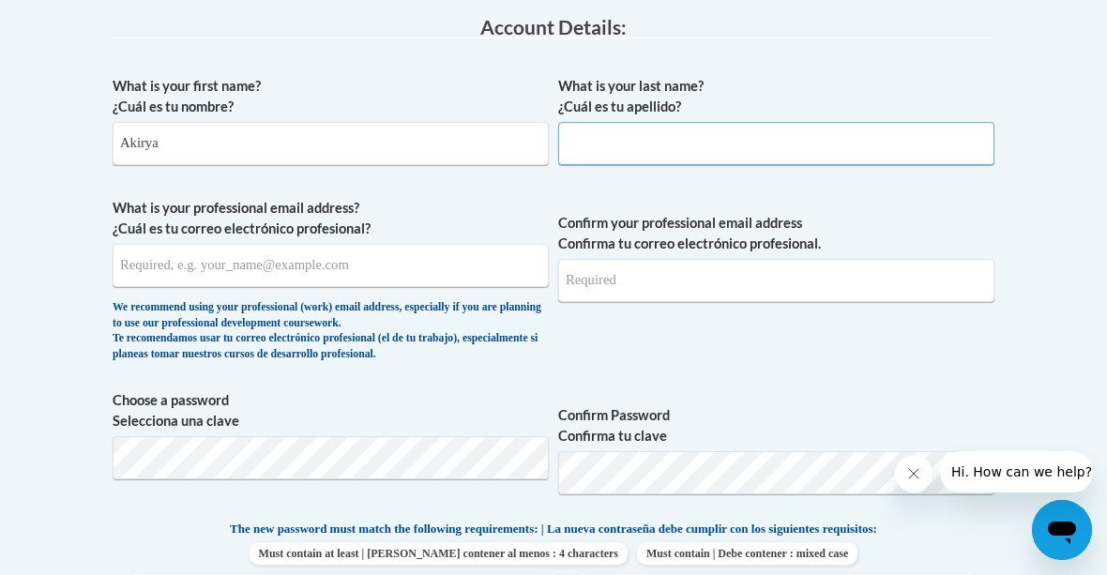
click at [769, 131] on input "What is your last name? ¿Cuál es tu apellido?" at bounding box center [776, 143] width 436 height 43
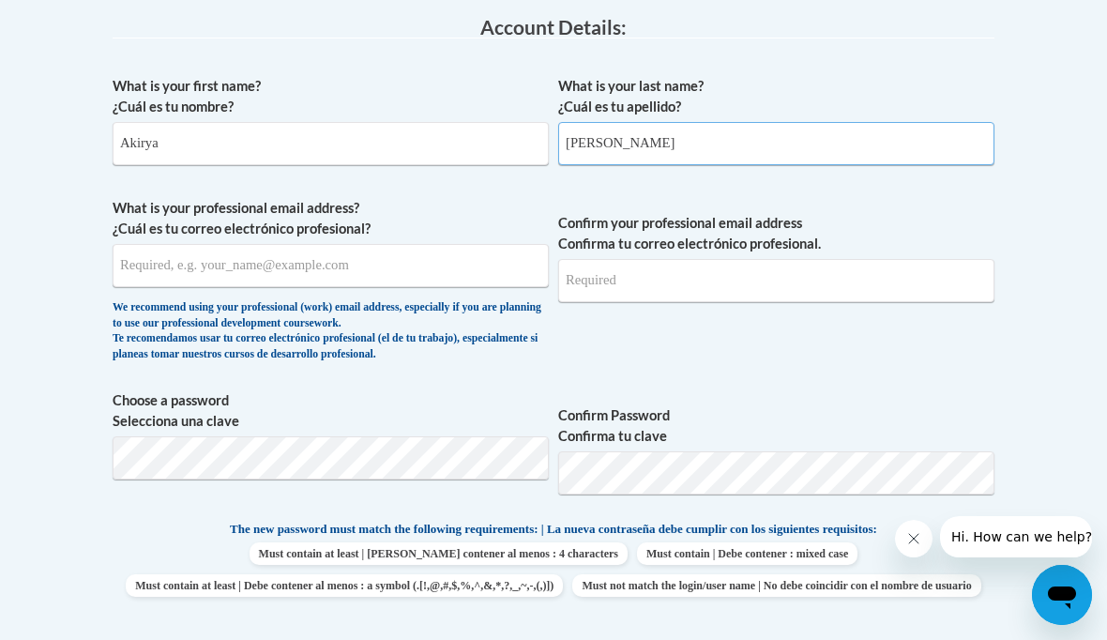
type input "Robinson"
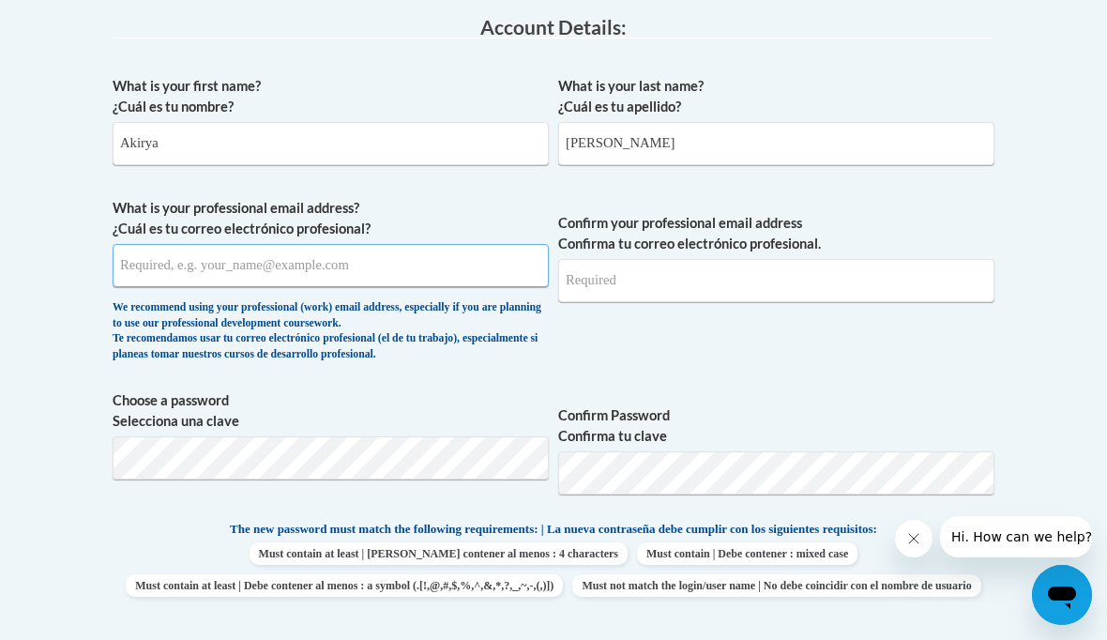
click at [289, 261] on input "What is your professional email address? ¿Cuál es tu correo electrónico profesi…" at bounding box center [331, 265] width 436 height 43
click at [221, 276] on input "What is your professional email address? ¿Cuál es tu correo electrónico profesi…" at bounding box center [331, 265] width 436 height 43
click at [221, 263] on input "What is your professional email address? ¿Cuál es tu correo electrónico profesi…" at bounding box center [331, 265] width 436 height 43
type input "arobin95@wildcat.fvsu.edu"
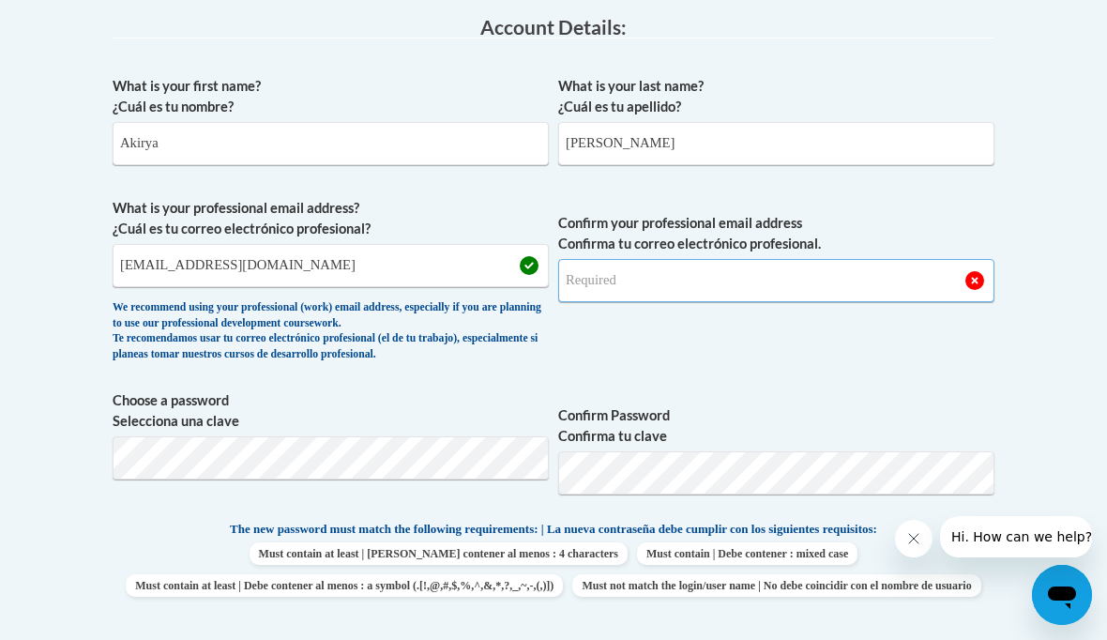
click at [596, 274] on input "Confirm your professional email address Confirma tu correo electrónico profesio…" at bounding box center [776, 280] width 436 height 43
type input "arobin95@wildcat.fvsu.edu"
click at [404, 352] on div "We recommend using your professional (work) email address, especially if you ar…" at bounding box center [331, 331] width 436 height 62
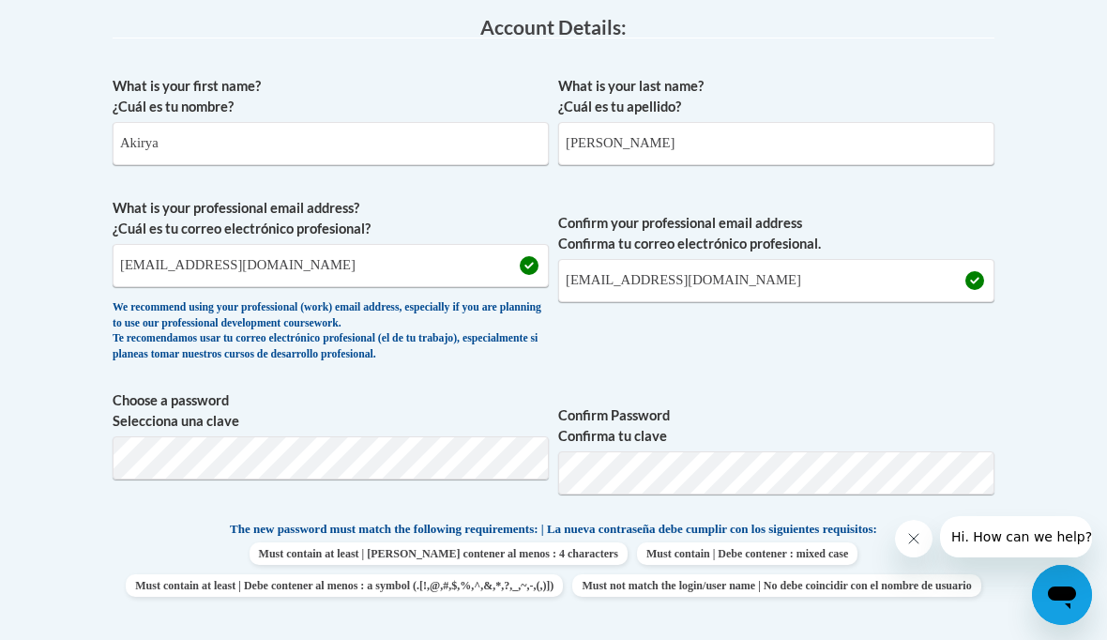
click at [1006, 393] on div "Member Registration - All Fields Required Already have an account? Log in Prefe…" at bounding box center [553, 628] width 910 height 1495
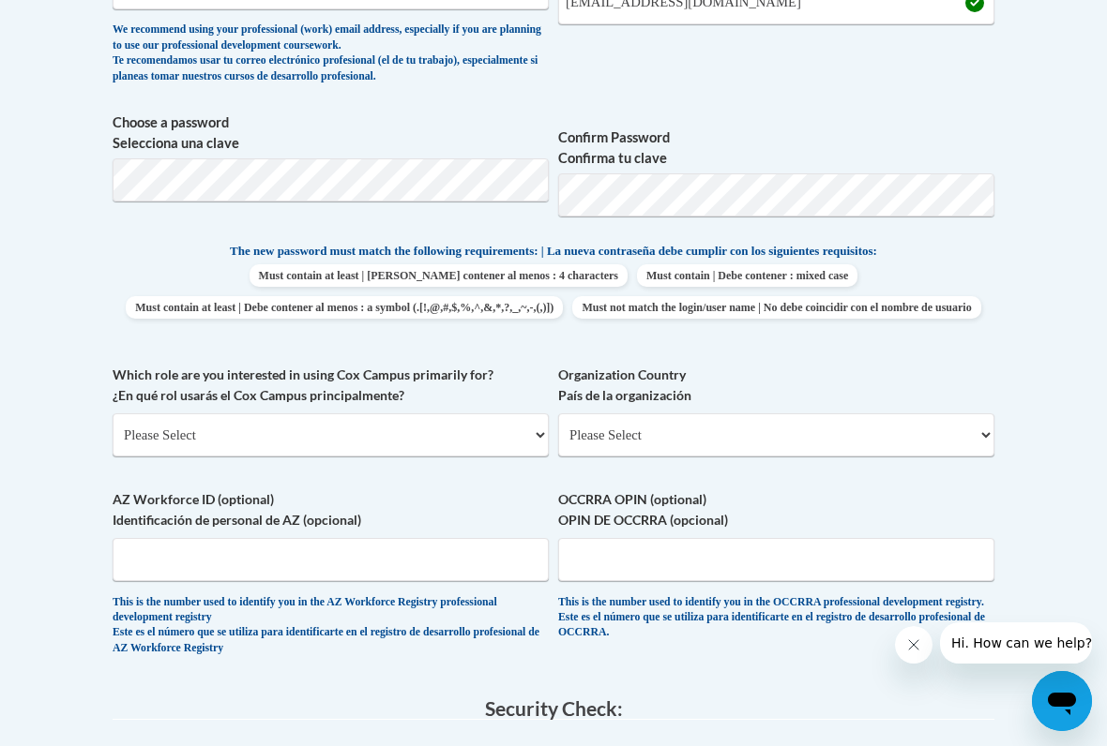
scroll to position [819, 0]
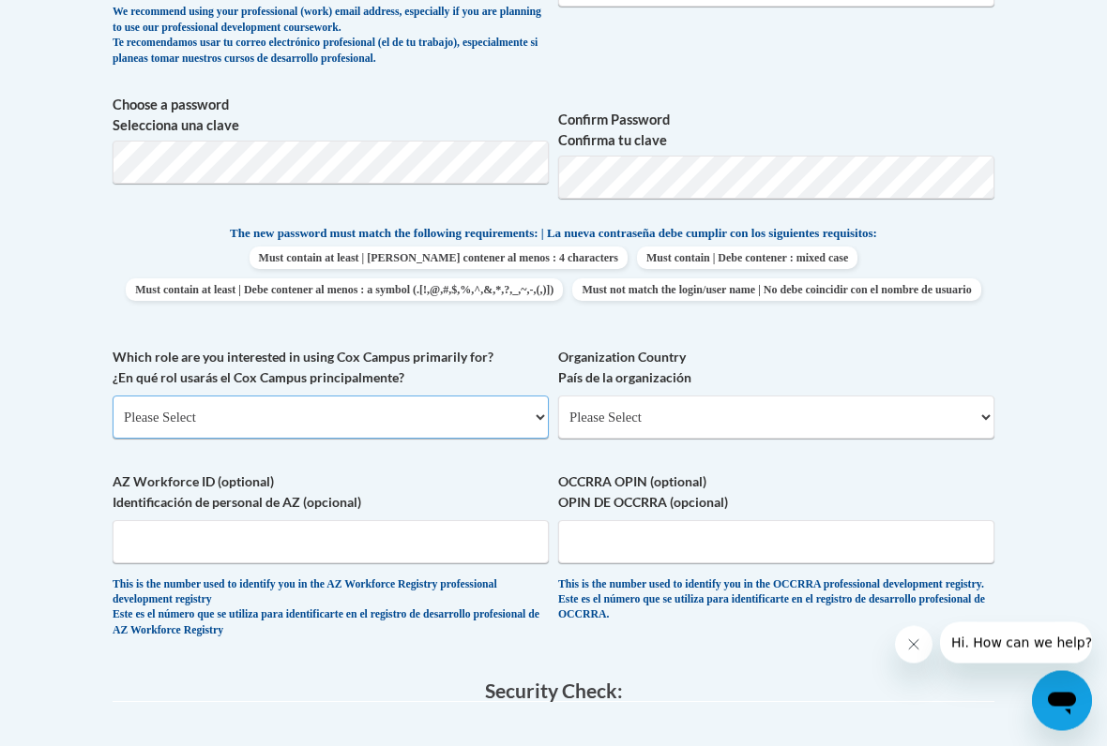
click at [453, 412] on select "Please Select College/University | Colegio/Universidad Community/Nonprofit Part…" at bounding box center [331, 418] width 436 height 43
select select "5a18ea06-2b54-4451-96f2-d152daf9eac5"
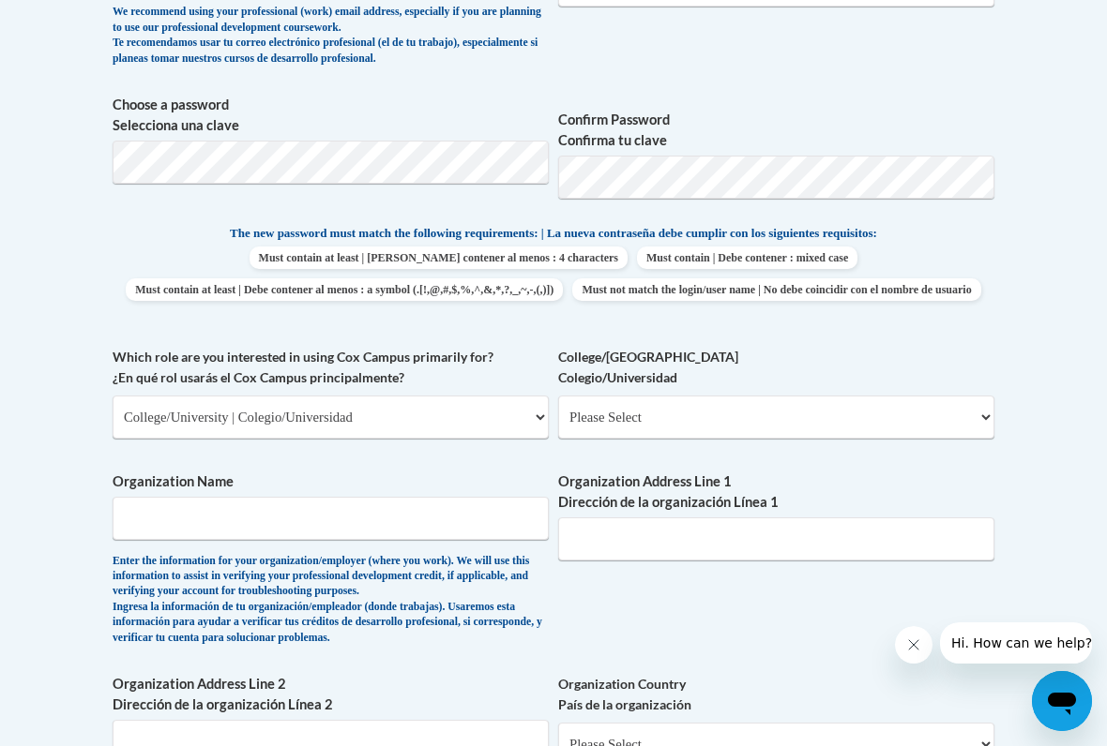
click at [703, 401] on select "Please Select College/University Staff | Empleado universitario College/Univers…" at bounding box center [776, 417] width 436 height 43
select select "99b32b07-cffc-426c-8bf6-0cd77760d84b"
click at [454, 497] on input "Organization Name" at bounding box center [331, 518] width 436 height 43
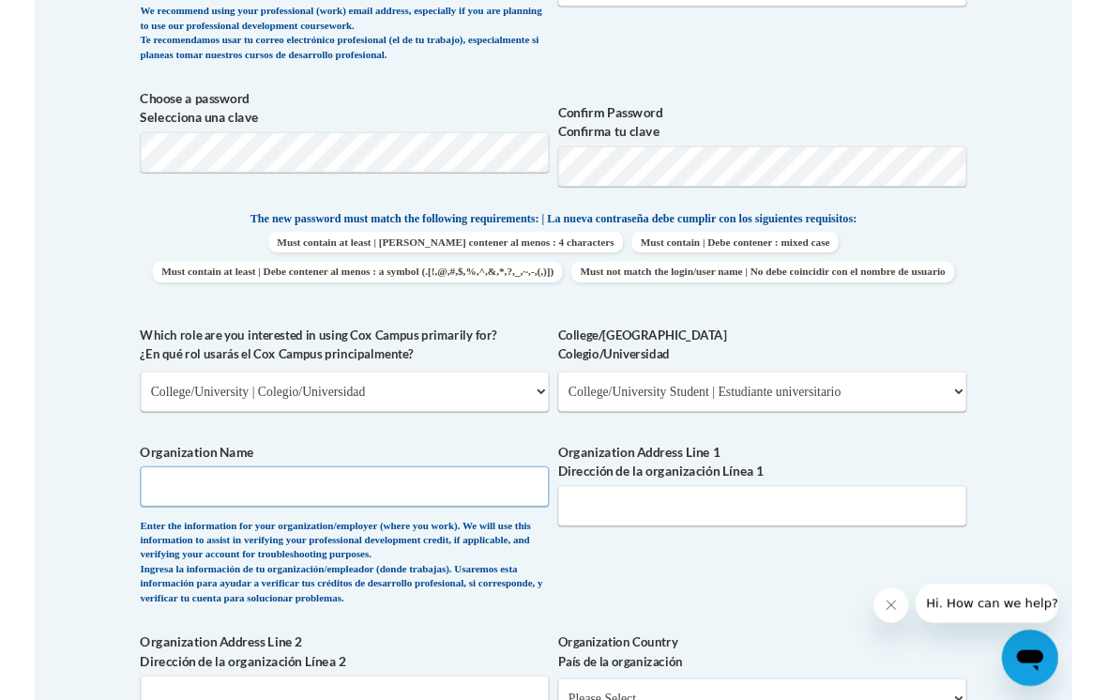
scroll to position [819, 0]
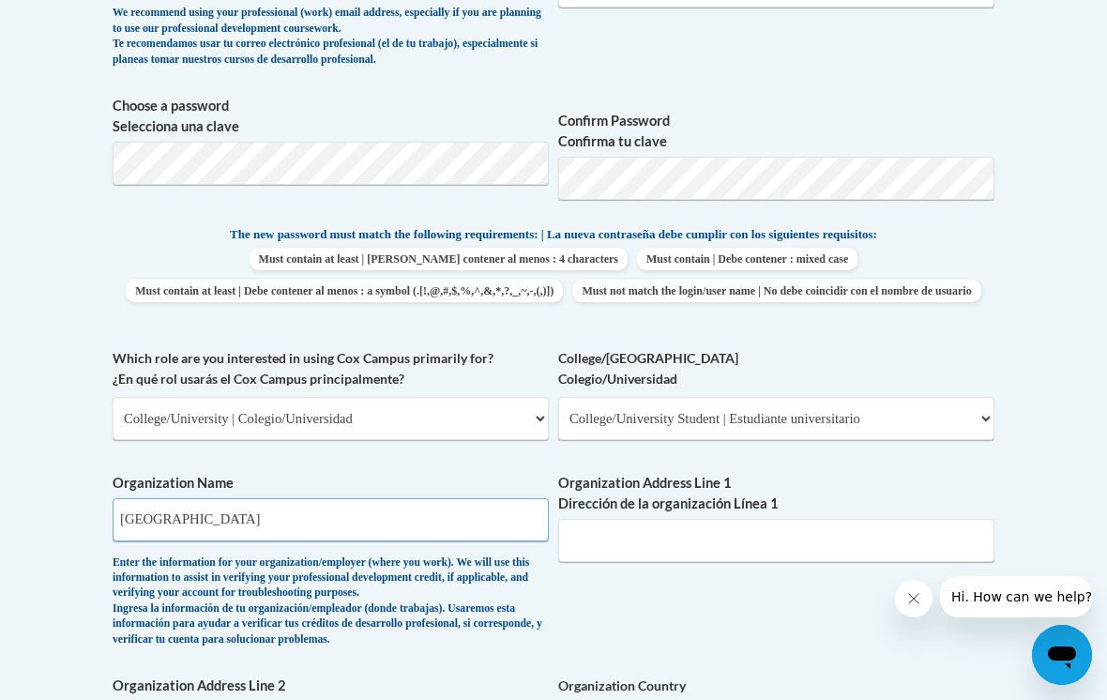
type input "Fort Valley State University"
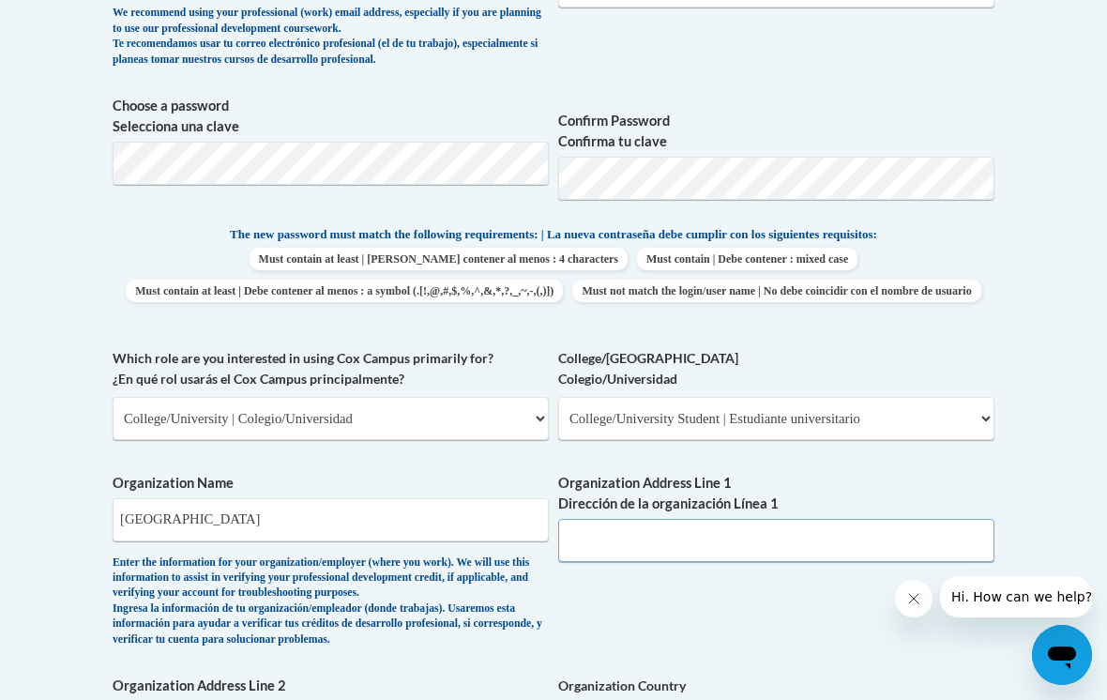
click at [777, 528] on input "Organization Address Line 1 Dirección de la organización Línea 1" at bounding box center [776, 540] width 436 height 43
click at [777, 523] on input "Organization Address Line 1 Dirección de la organización Línea 1" at bounding box center [776, 540] width 436 height 43
type input "1005 State University Dr"
click at [1096, 494] on body "This site uses cookies to help improve your learning experience. By continuing …" at bounding box center [553, 517] width 1107 height 2672
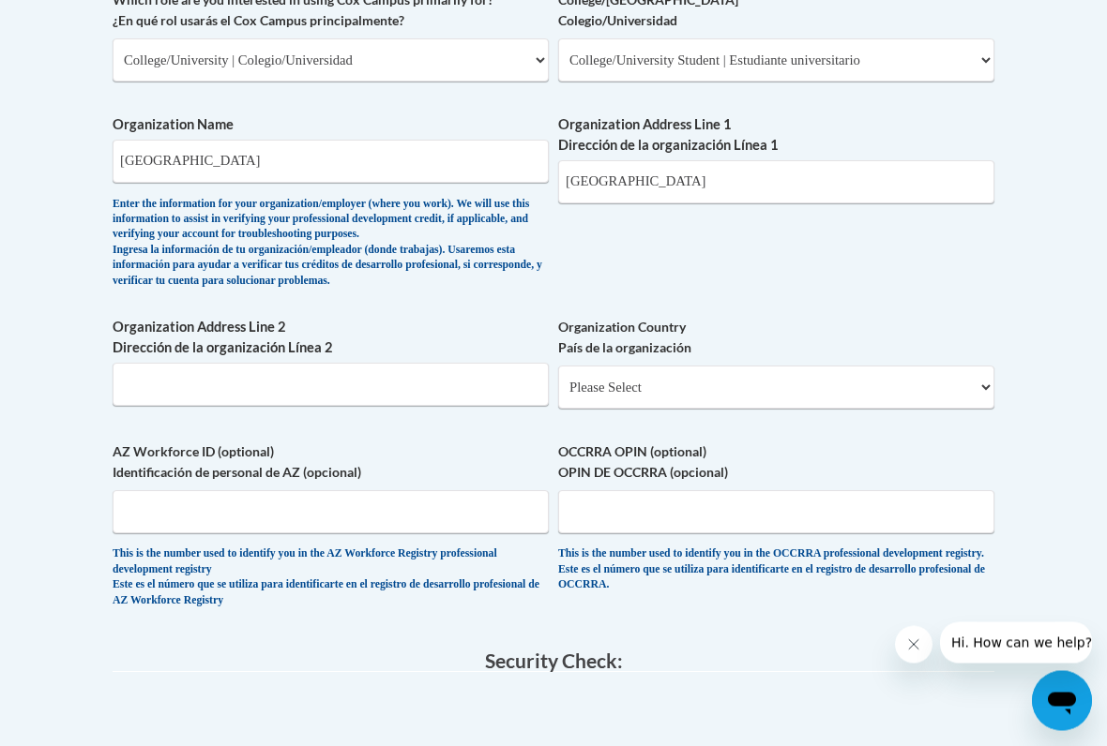
scroll to position [1179, 0]
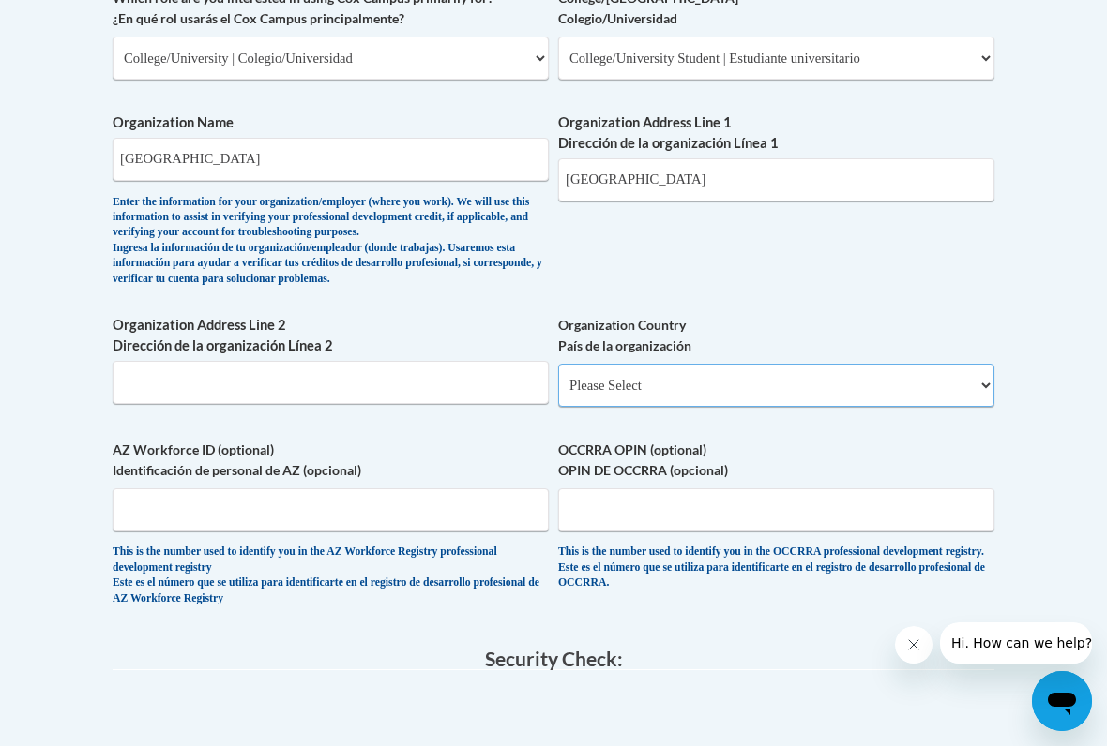
select select "ad49bcad-a171-4b2e-b99c-48b446064914"
select select
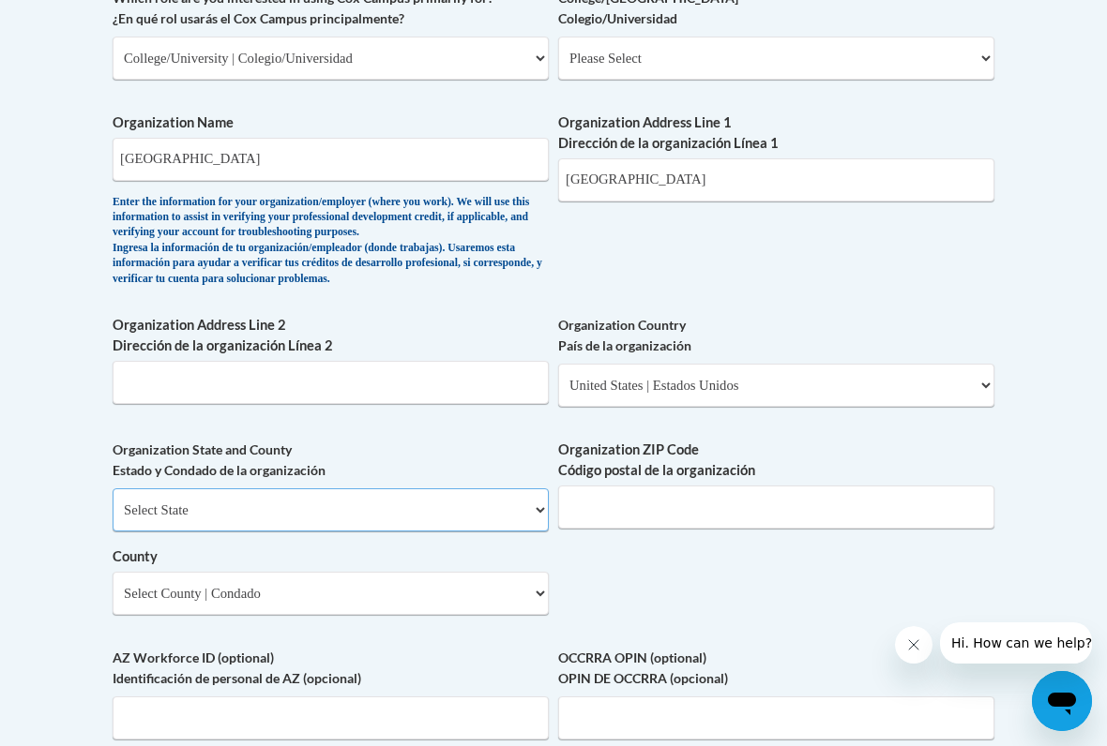
select select "[US_STATE]"
click at [639, 493] on input "Organization ZIP Code Código postal de la organización" at bounding box center [776, 507] width 436 height 43
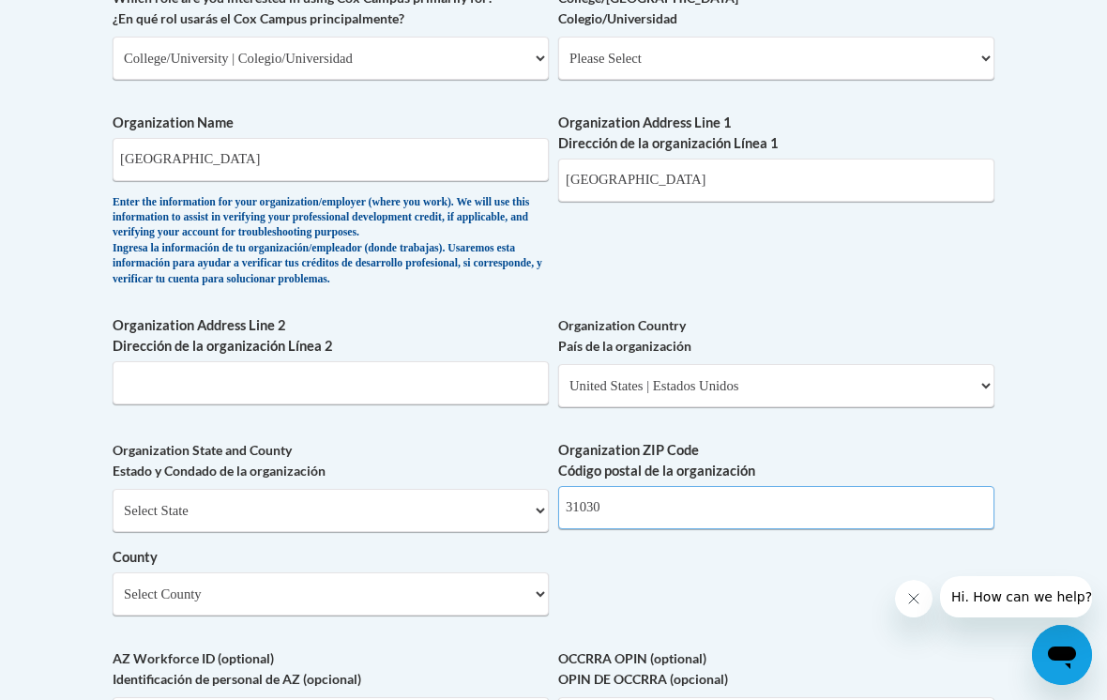
type input "31030"
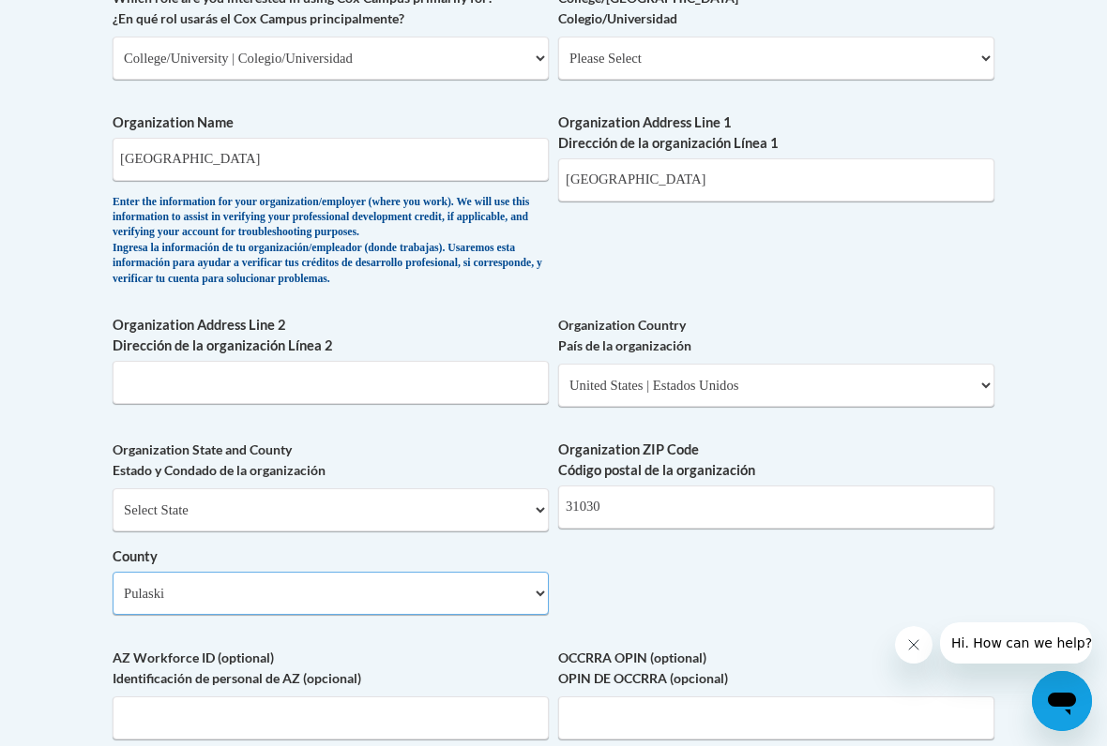
click at [349, 572] on select "Select County Appling [PERSON_NAME] [PERSON_NAME] [PERSON_NAME] [PERSON_NAME] B…" at bounding box center [331, 593] width 436 height 43
select select "Peach"
click at [1076, 381] on body "This site uses cookies to help improve your learning experience. By continuing …" at bounding box center [553, 261] width 1107 height 2880
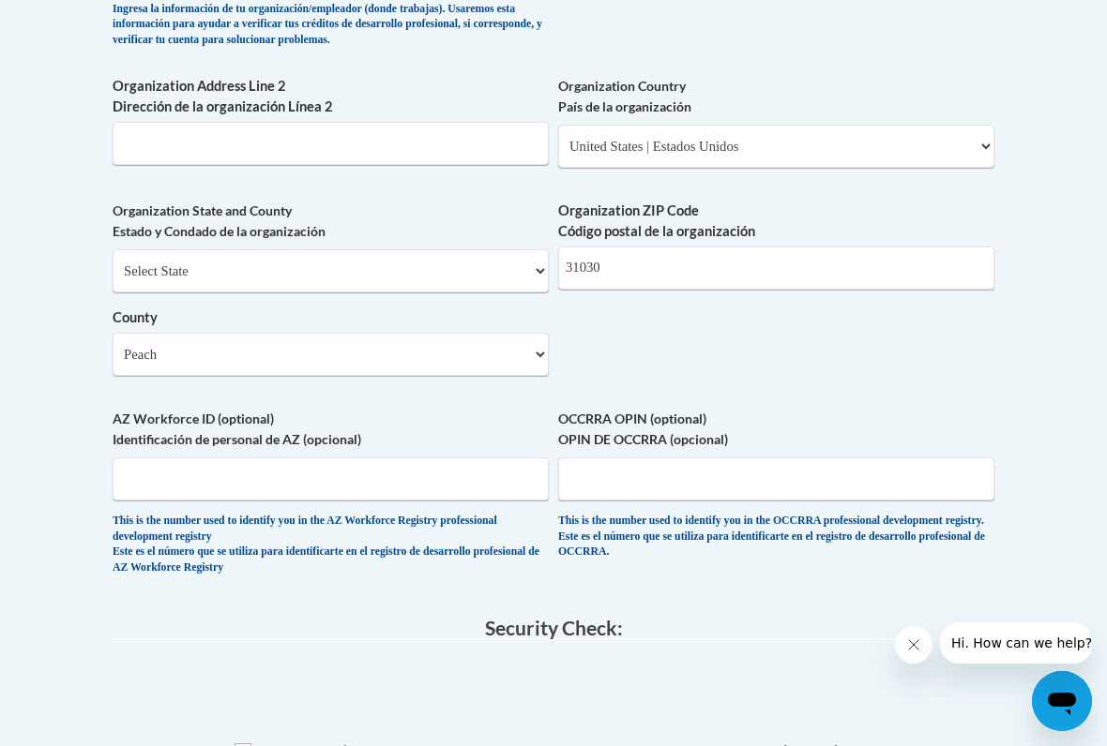
scroll to position [1500, 0]
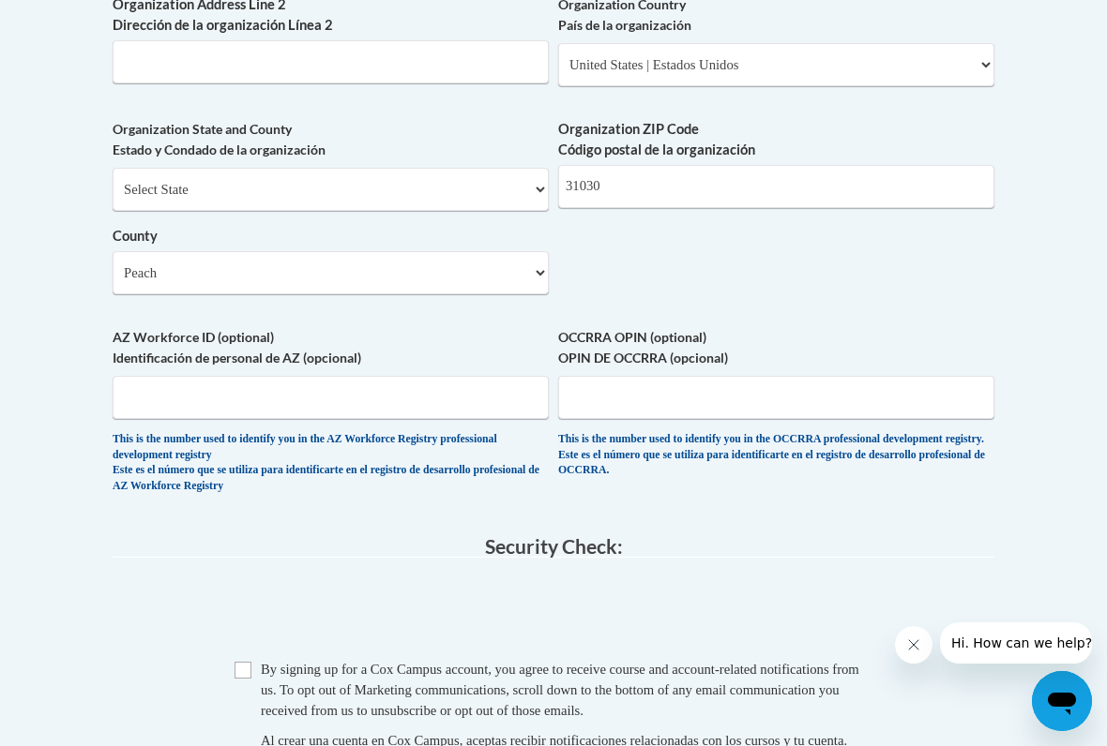
click at [249, 614] on input "Checkbox" at bounding box center [242, 670] width 17 height 17
checkbox input "true"
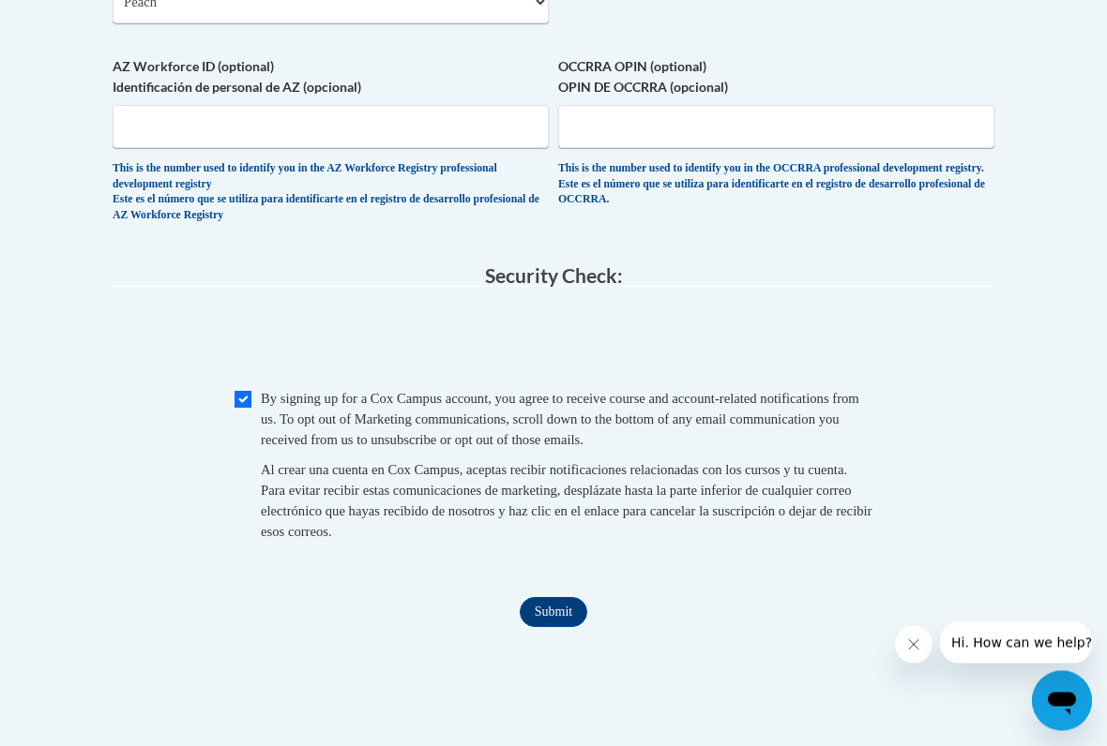
scroll to position [1772, 0]
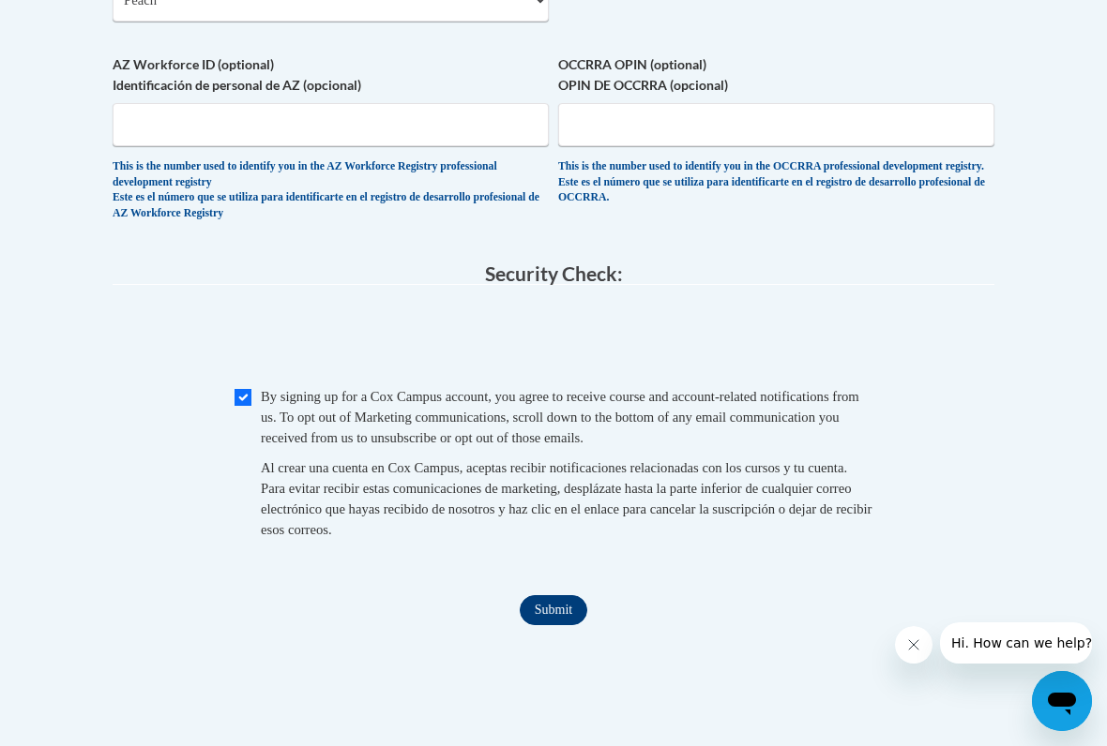
click at [533, 596] on input "Submit" at bounding box center [554, 611] width 68 height 30
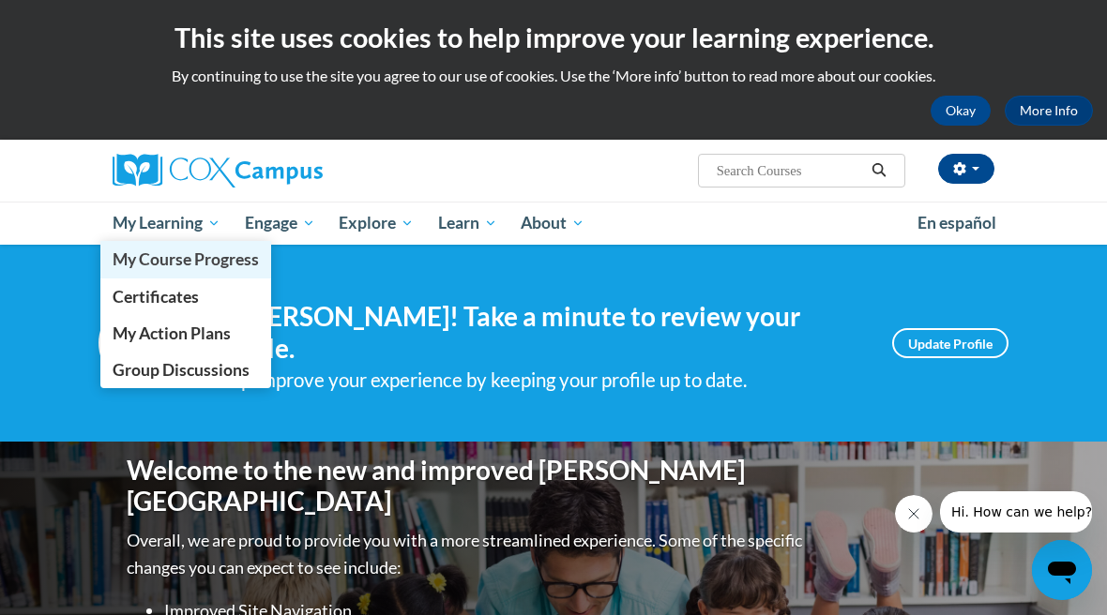
click at [130, 259] on span "My Course Progress" at bounding box center [186, 259] width 146 height 20
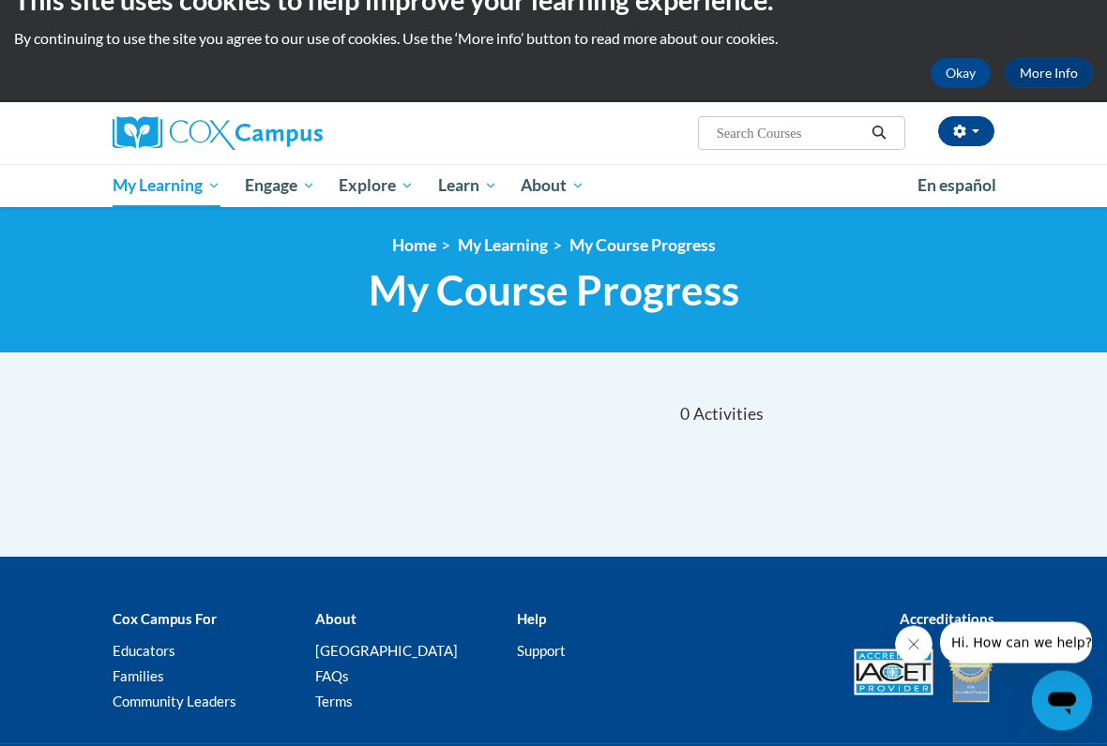
scroll to position [26, 0]
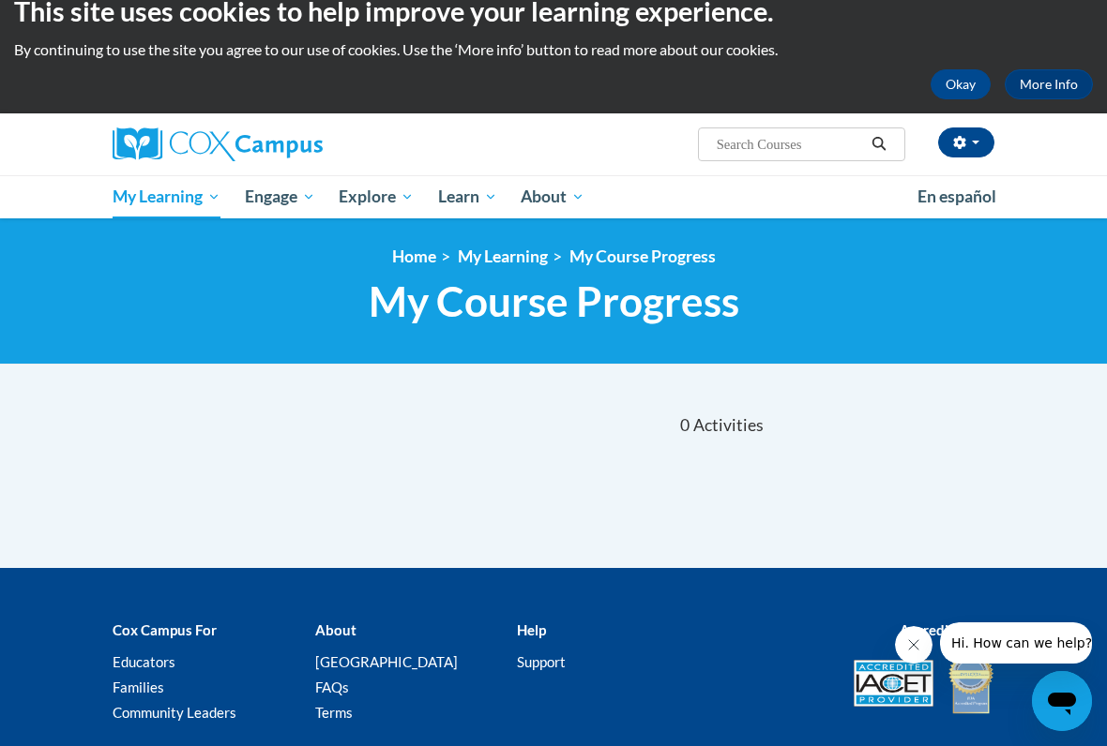
click at [611, 474] on div "Sort Date Enrolled Title (A-Z) «« « 1-0 » »» 0 Activities CEUs" at bounding box center [553, 480] width 910 height 175
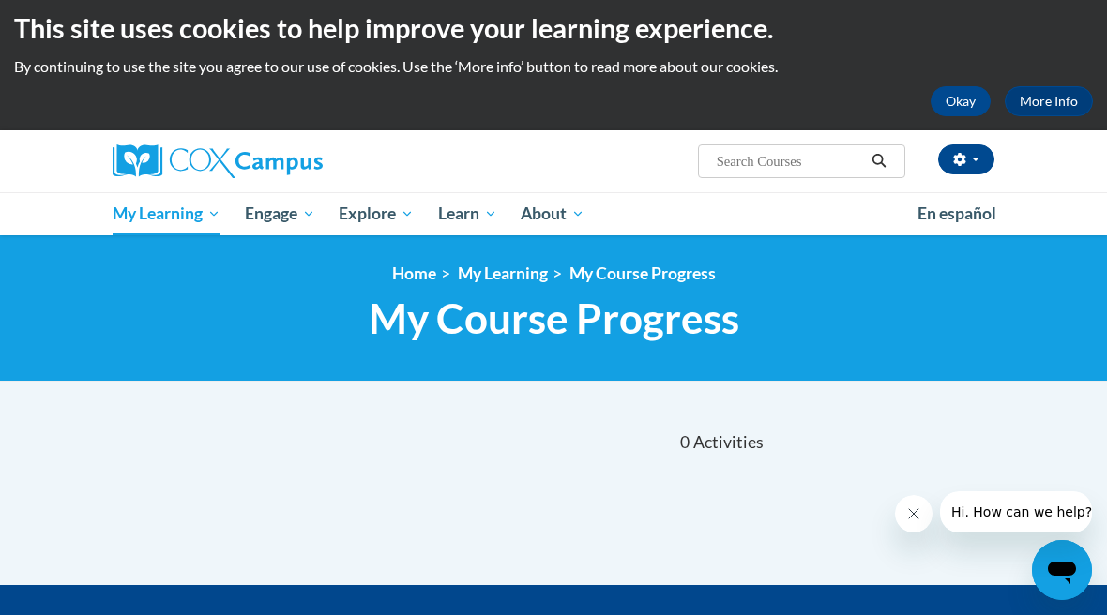
scroll to position [0, 0]
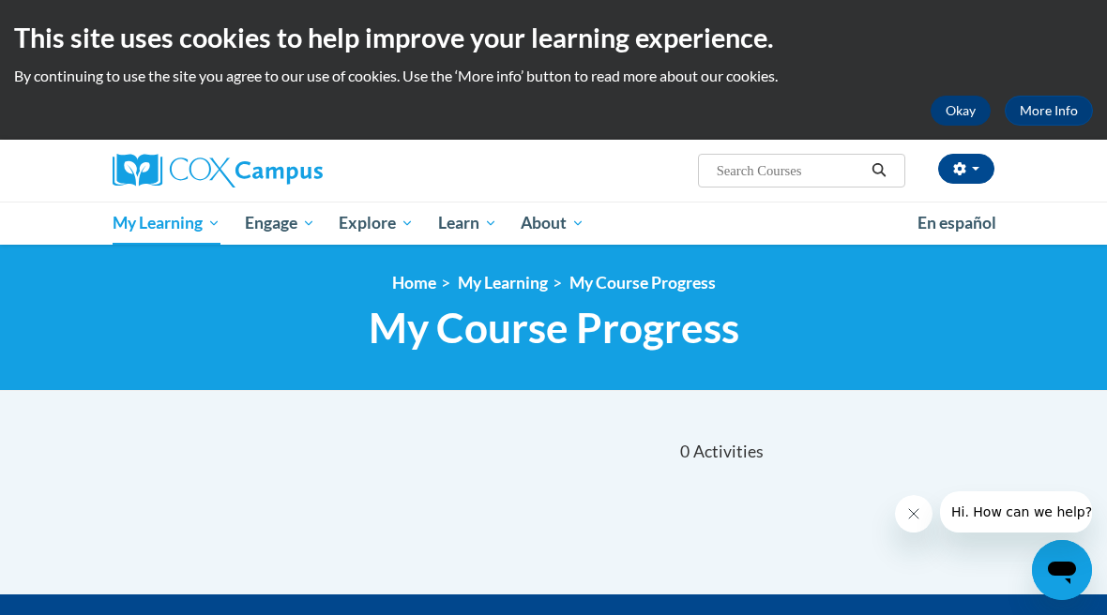
click at [942, 117] on button "Okay" at bounding box center [960, 111] width 60 height 30
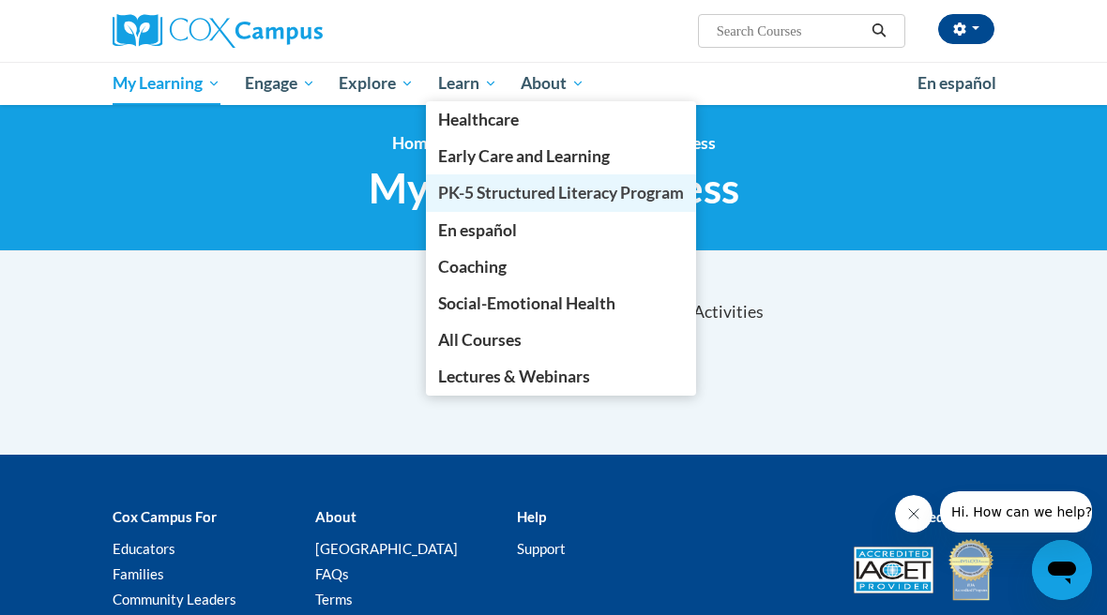
click at [505, 200] on span "PK-5 Structured Literacy Program" at bounding box center [561, 193] width 246 height 20
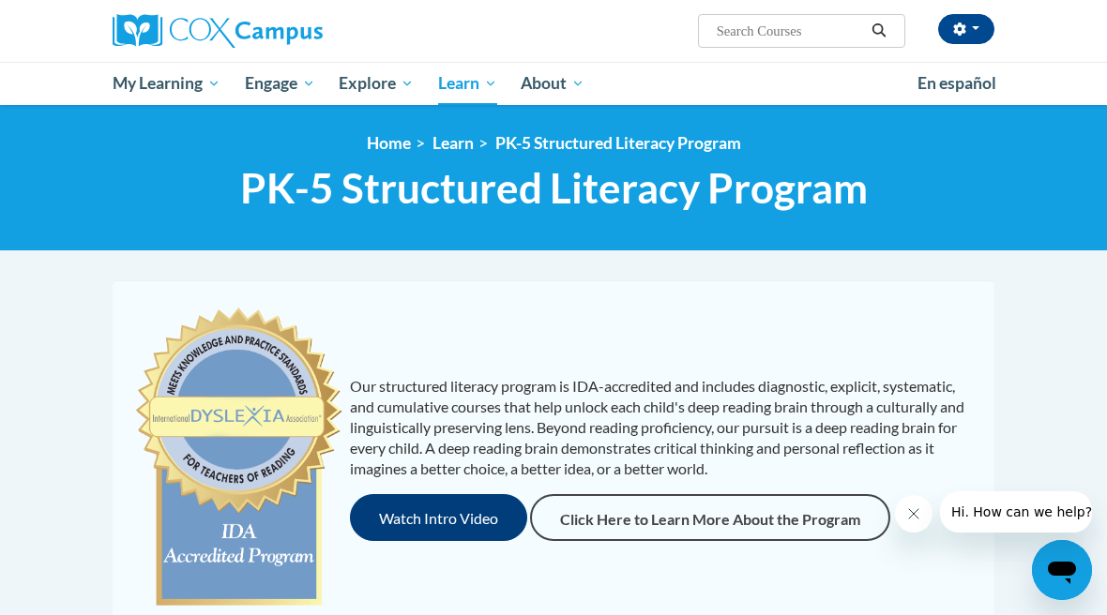
click at [412, 521] on button "Watch Intro Video" at bounding box center [438, 517] width 177 height 47
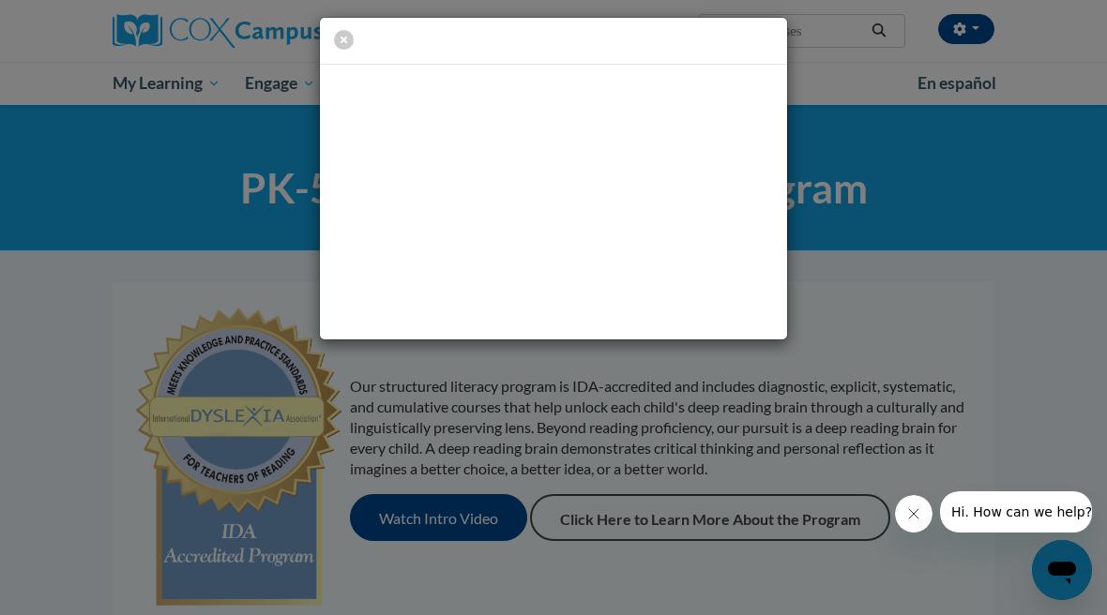
click at [881, 301] on div at bounding box center [553, 178] width 1107 height 357
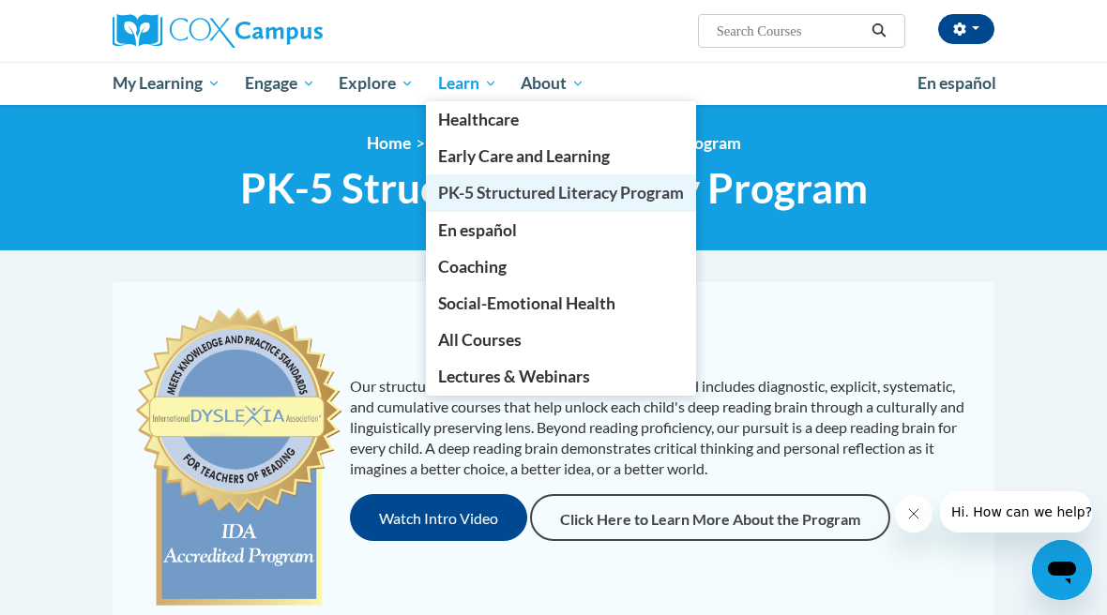
click at [620, 204] on link "PK-5 Structured Literacy Program" at bounding box center [561, 192] width 270 height 37
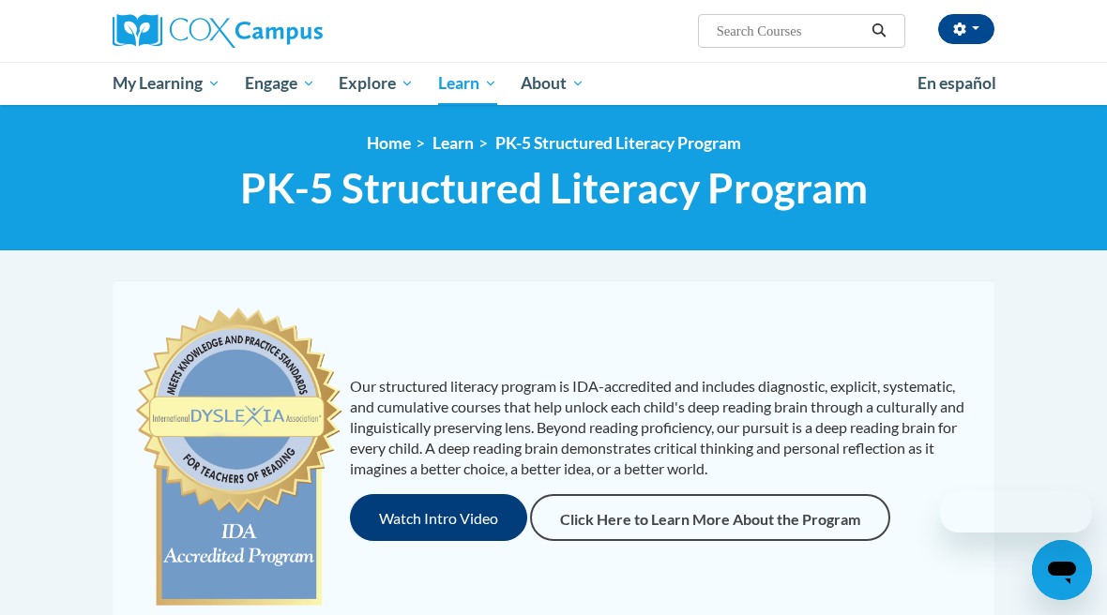
click at [417, 517] on button "Watch Intro Video" at bounding box center [438, 517] width 177 height 47
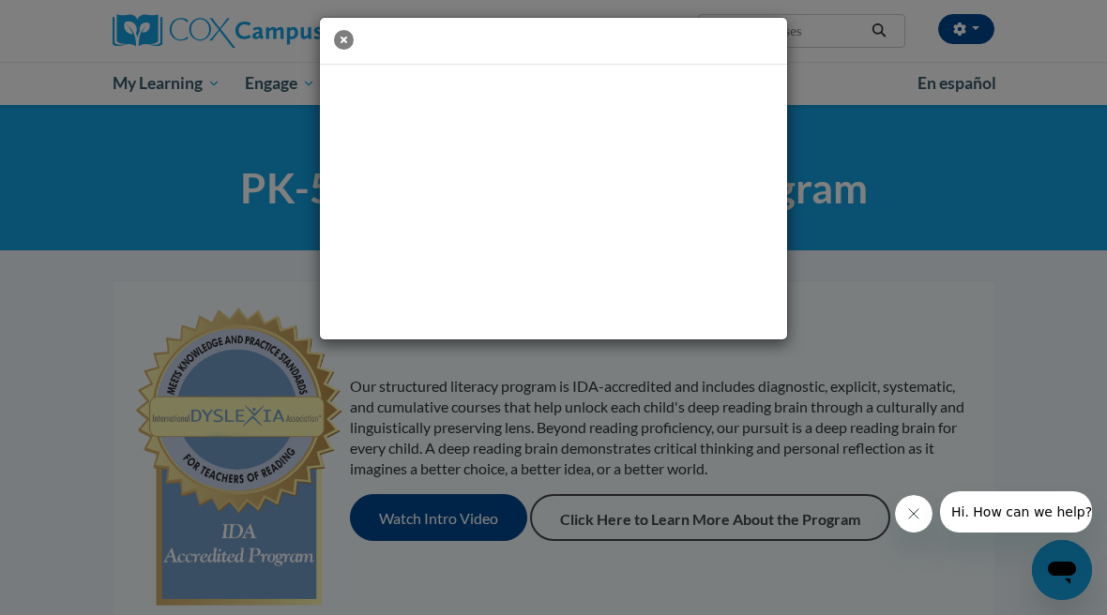
click at [344, 39] on icon "button" at bounding box center [344, 40] width 20 height 20
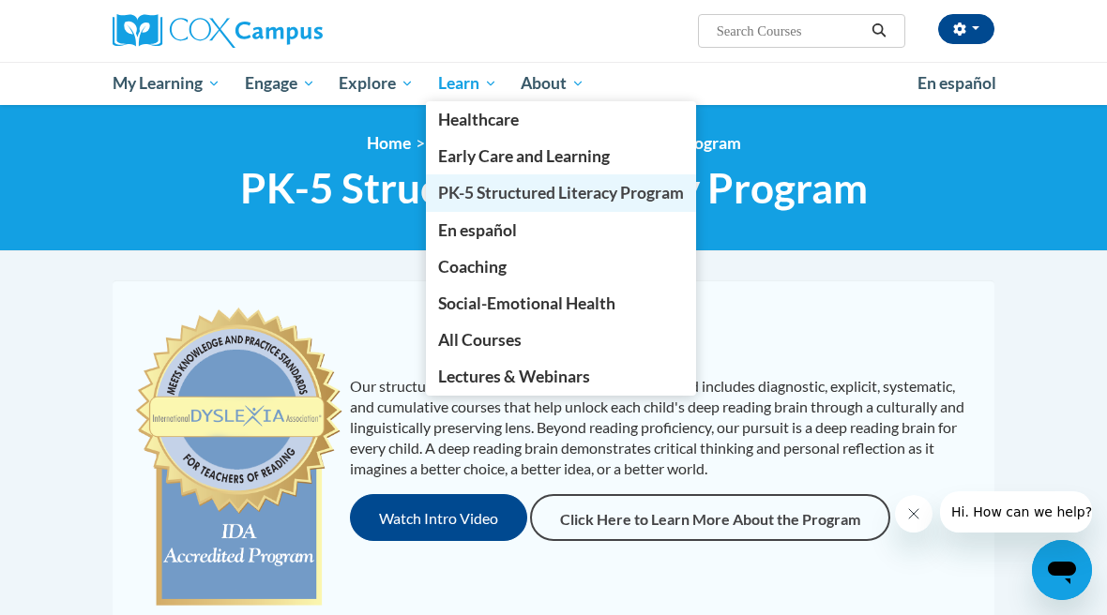
click at [468, 192] on span "PK-5 Structured Literacy Program" at bounding box center [561, 193] width 246 height 20
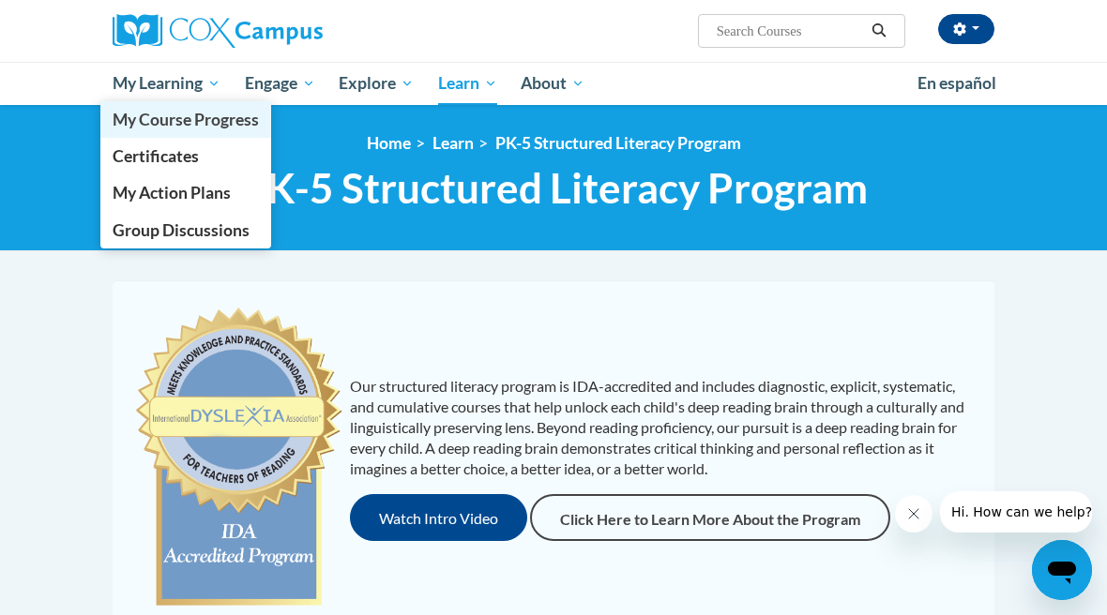
click at [150, 116] on span "My Course Progress" at bounding box center [186, 120] width 146 height 20
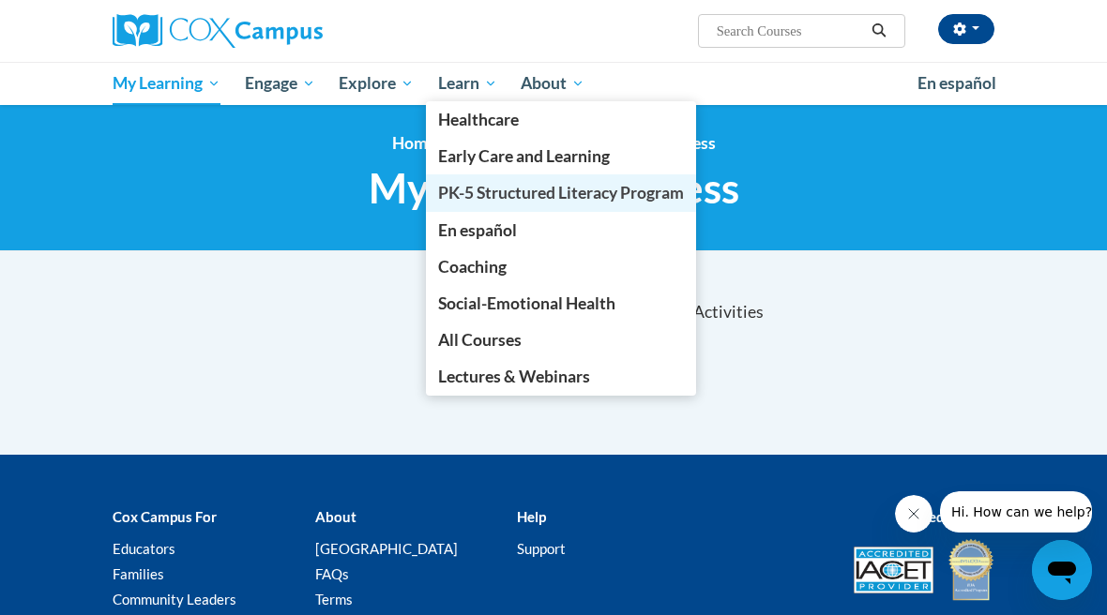
click at [480, 194] on span "PK-5 Structured Literacy Program" at bounding box center [561, 193] width 246 height 20
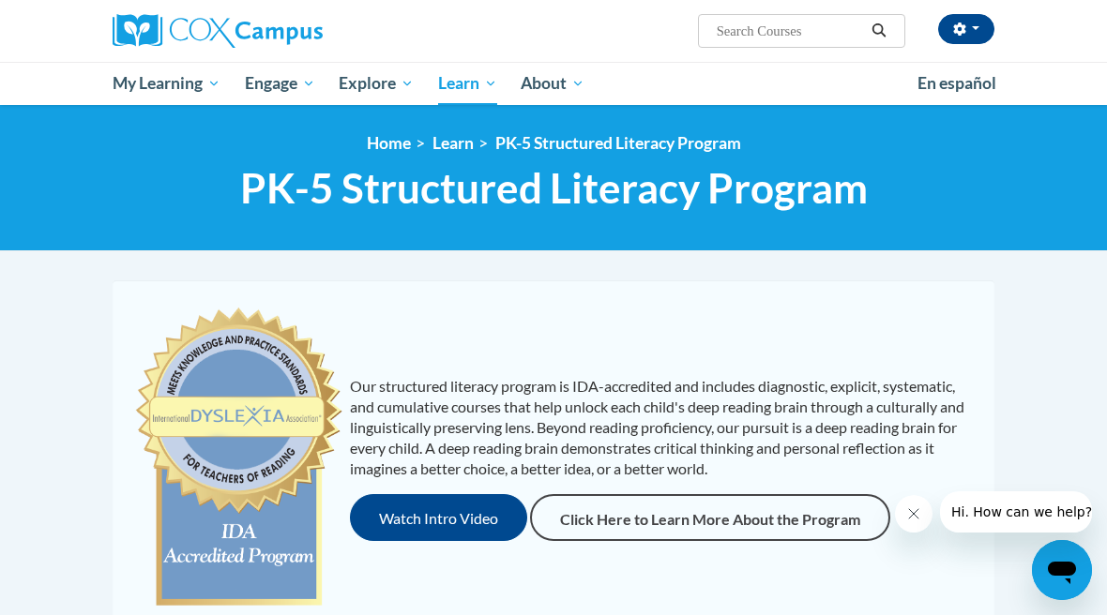
click at [409, 546] on div "Our structured literacy program is IDA-accredited and includes diagnostic, expl…" at bounding box center [553, 458] width 872 height 319
click at [424, 520] on button "Watch Intro Video" at bounding box center [438, 517] width 177 height 47
